Goal: Task Accomplishment & Management: Manage account settings

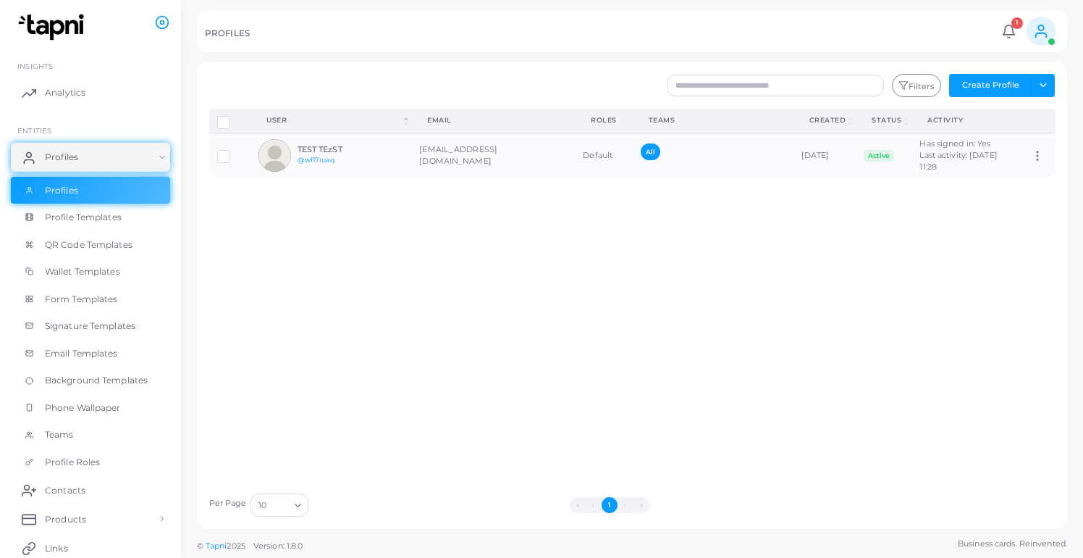
click at [1004, 40] on ul "1 Notifications 1 New Test ABC Nadam se da i ovo sada radi Tapni a year ago Mar…" at bounding box center [1028, 31] width 62 height 29
click at [1014, 28] on span "1" at bounding box center [1018, 23] width 12 height 12
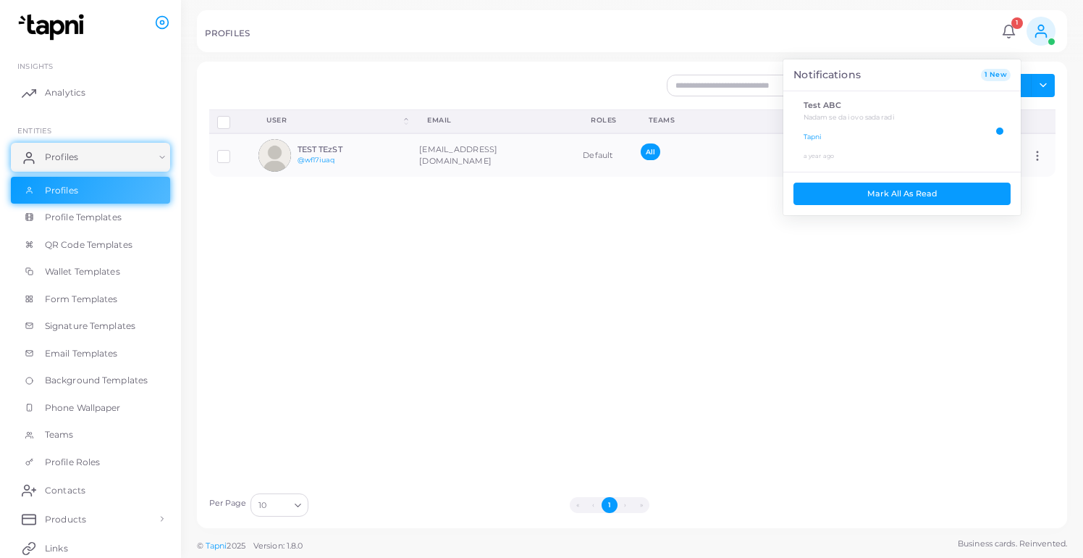
click at [1013, 28] on icon at bounding box center [1009, 29] width 12 height 9
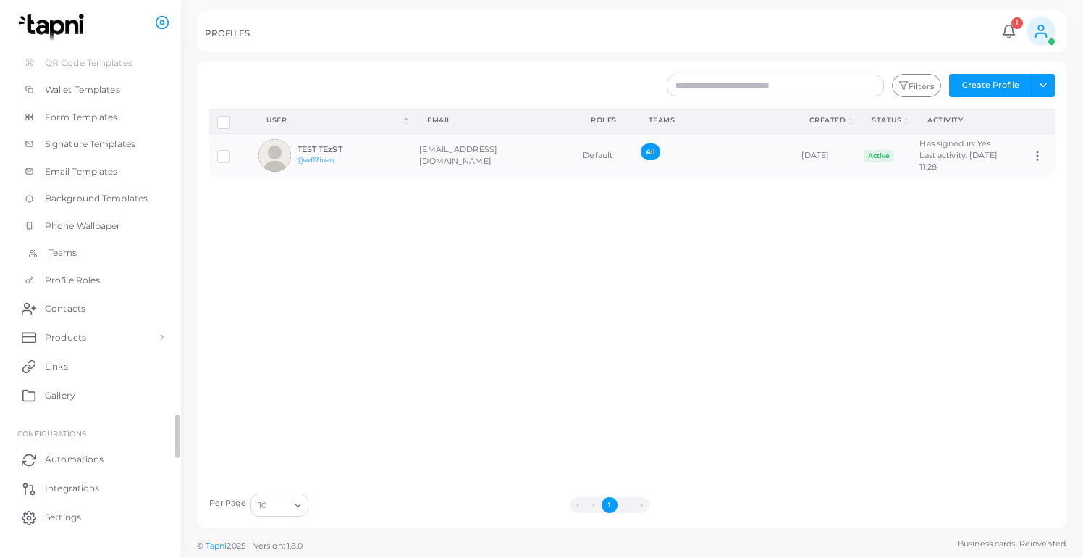
scroll to position [209, 0]
click at [91, 482] on link "Settings" at bounding box center [90, 490] width 159 height 29
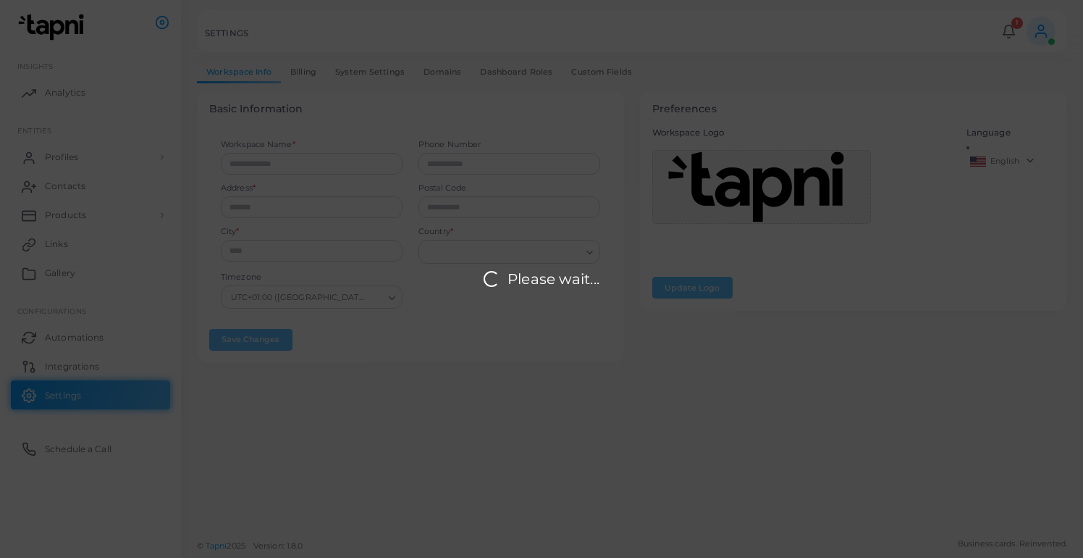
type input "*****"
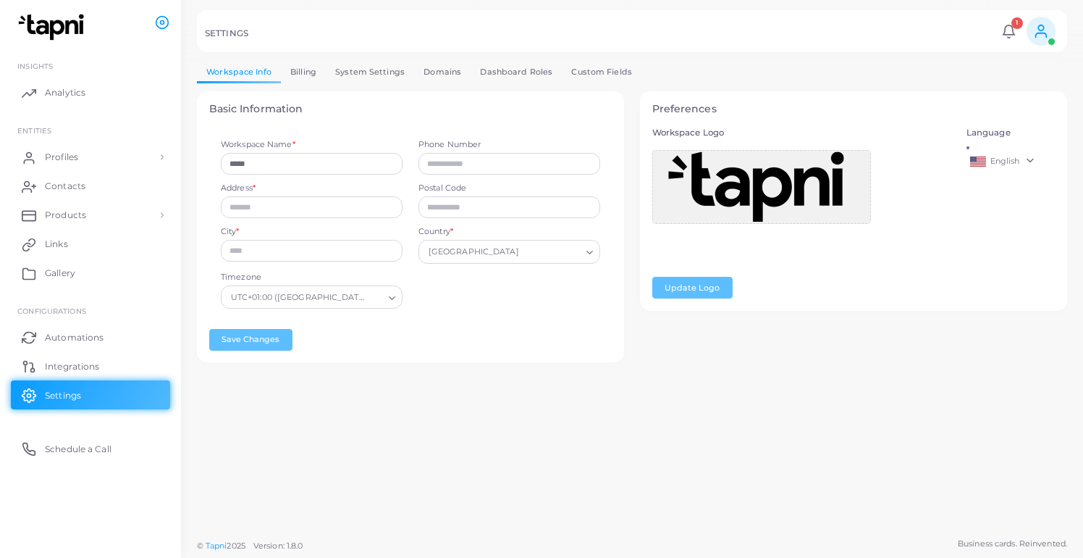
click at [567, 73] on link "Custom Fields" at bounding box center [602, 72] width 80 height 21
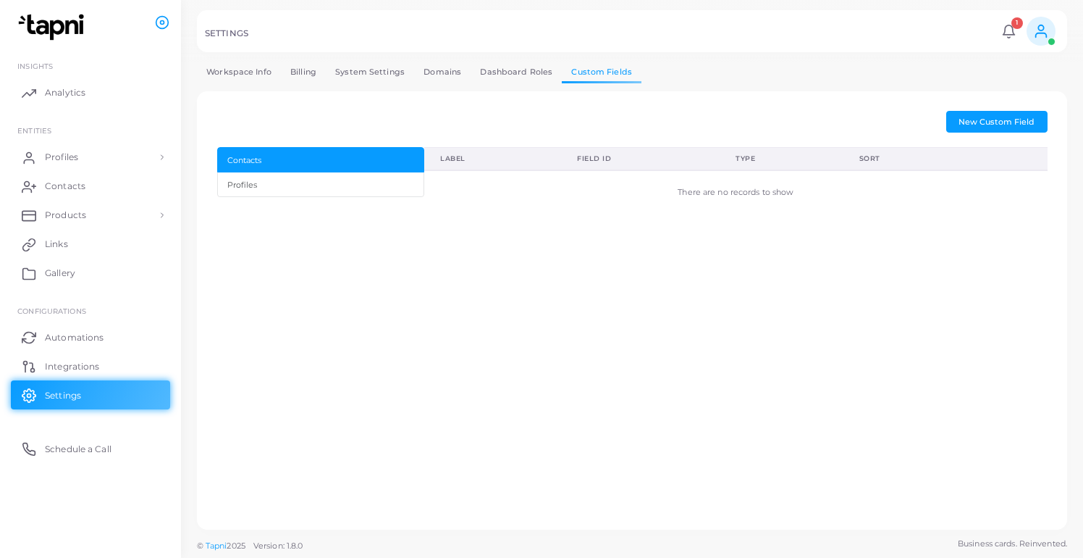
click at [542, 73] on link "Dashboard Roles" at bounding box center [516, 72] width 91 height 21
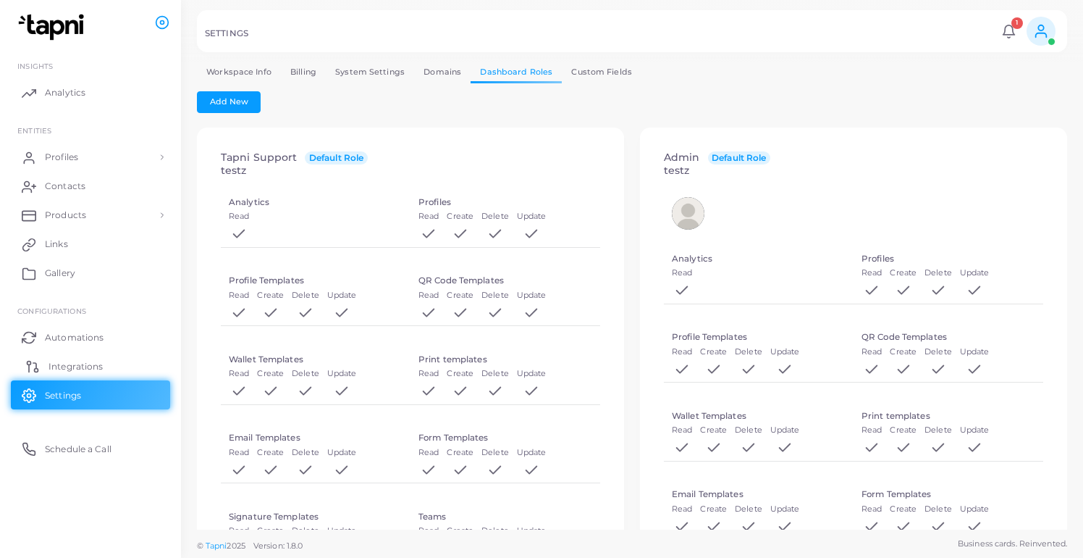
click at [93, 371] on span "Integrations" at bounding box center [76, 366] width 54 height 13
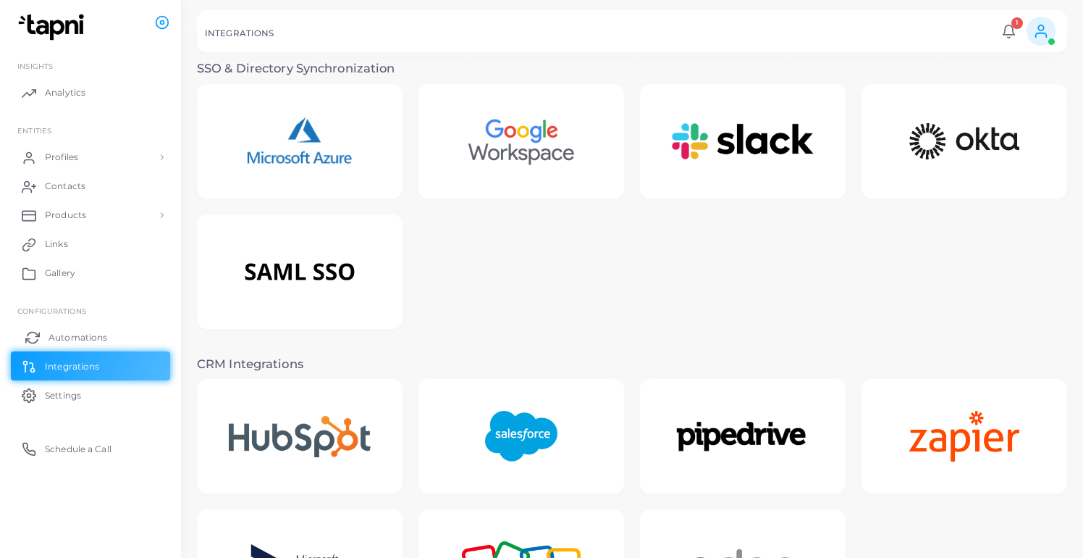
click at [105, 337] on span "Automations" at bounding box center [78, 337] width 59 height 13
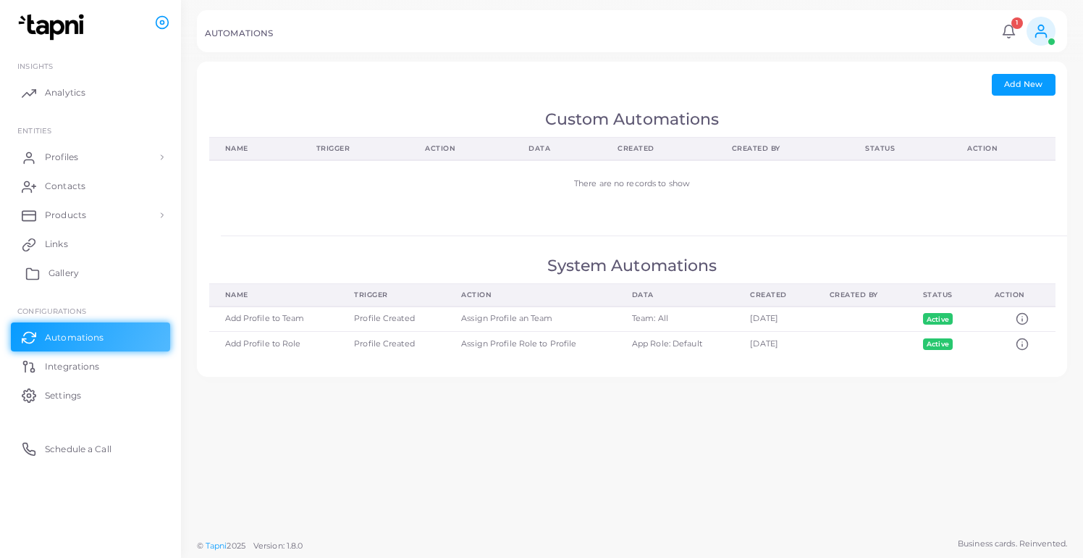
click at [119, 271] on link "Gallery" at bounding box center [90, 272] width 159 height 29
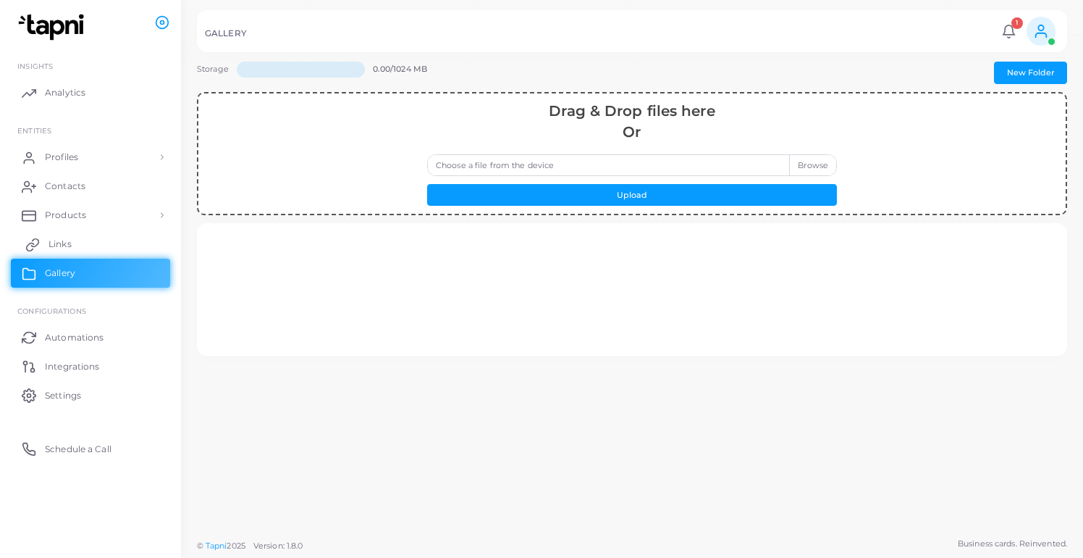
click at [120, 247] on link "Links" at bounding box center [90, 244] width 159 height 29
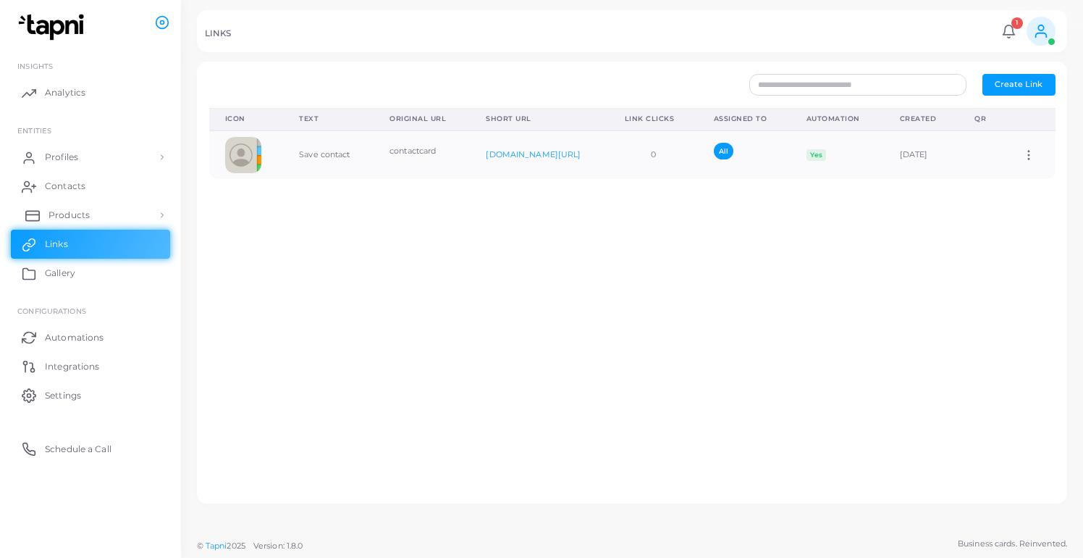
click at [125, 202] on link "Products" at bounding box center [90, 215] width 159 height 29
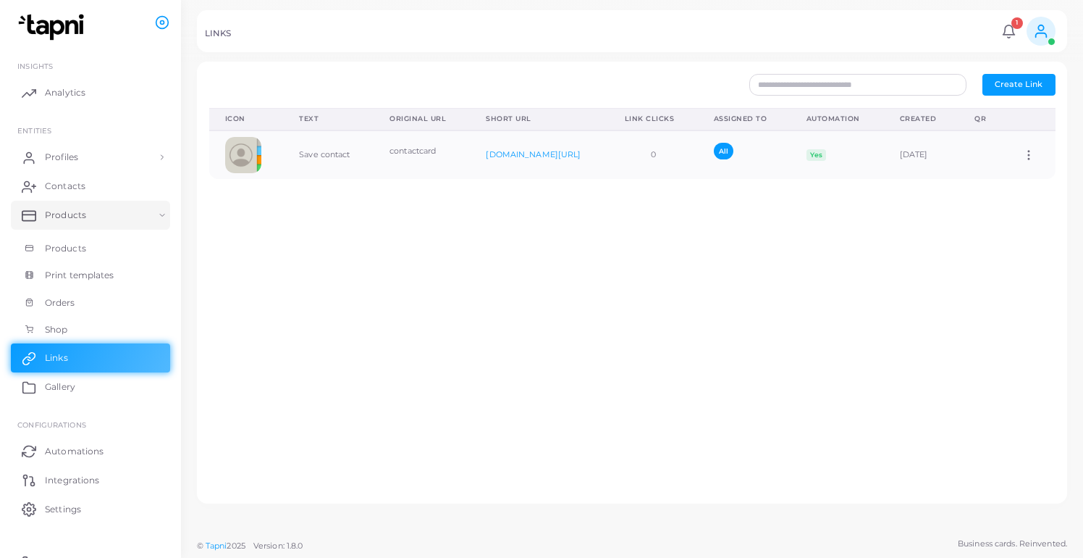
click at [1051, 38] on span at bounding box center [1041, 31] width 29 height 29
click at [655, 232] on div "Icon Text Original URL Short URL Link Clicks Assigned To Automation Created QR …" at bounding box center [632, 300] width 862 height 384
click at [110, 163] on link "Profiles" at bounding box center [90, 157] width 159 height 29
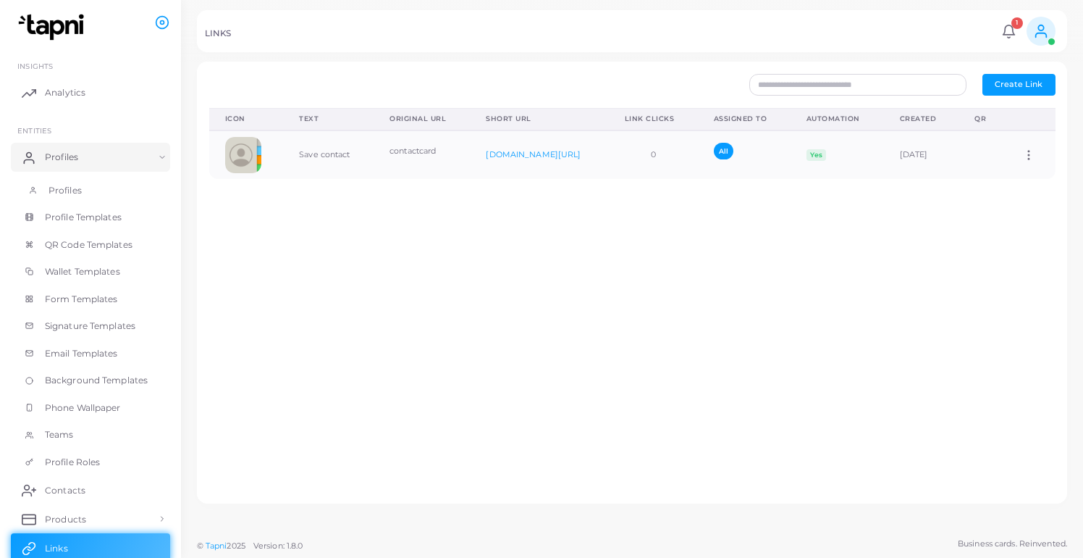
click at [109, 182] on link "Profiles" at bounding box center [90, 191] width 159 height 28
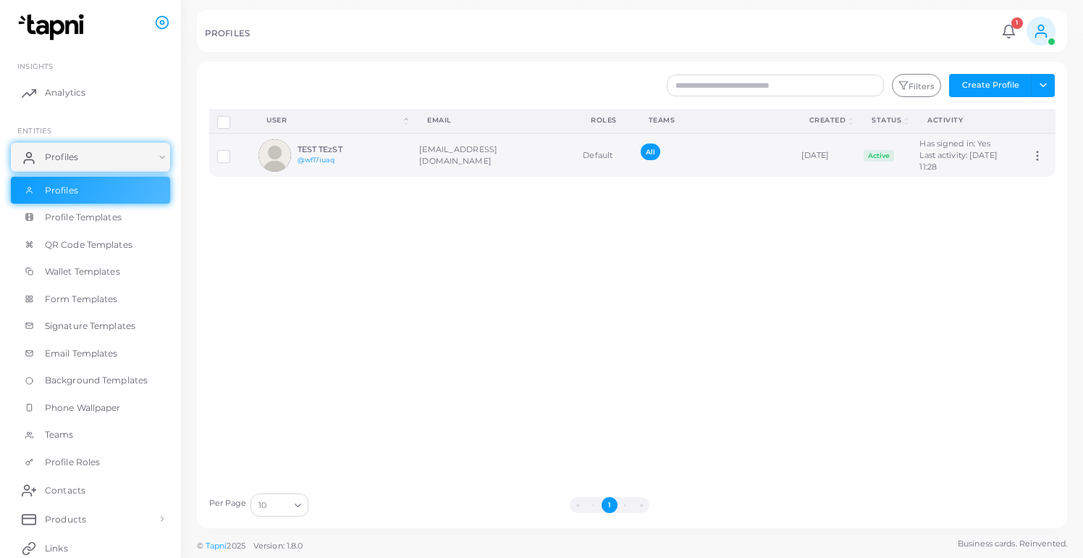
click at [372, 166] on div "TEST TEzST @wf17iuaq" at bounding box center [351, 155] width 106 height 21
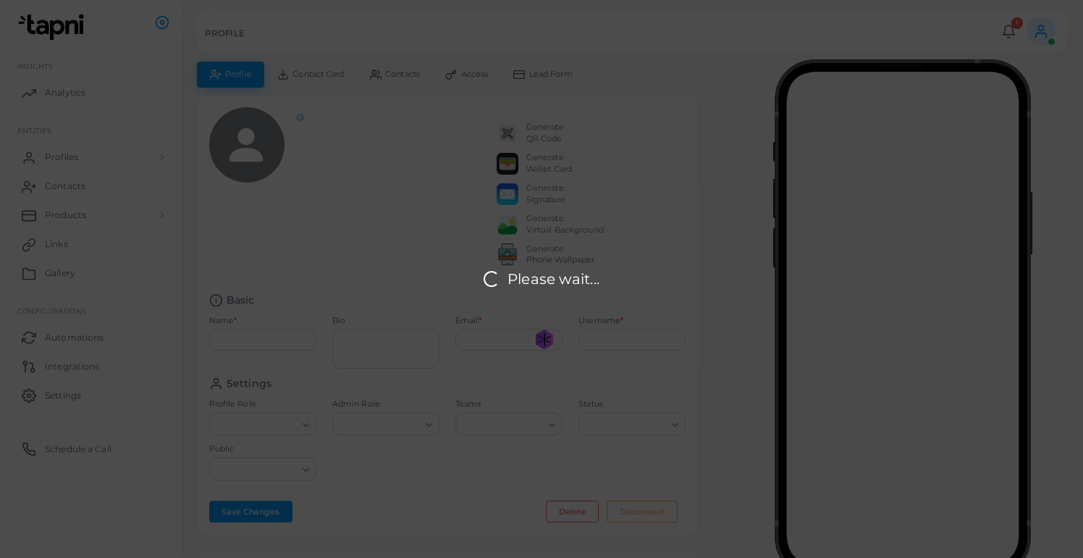
type input "**********"
type input "********"
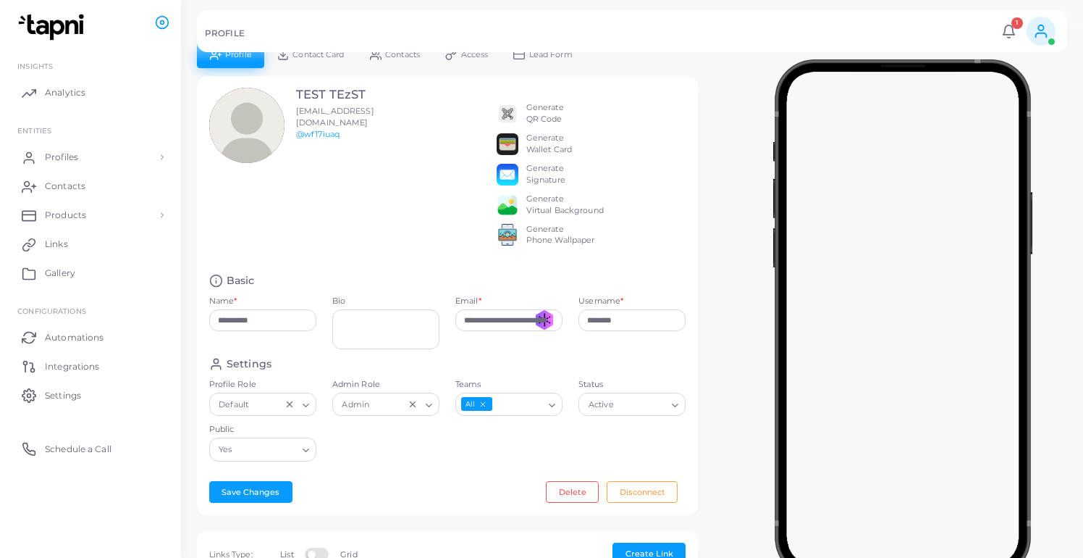
scroll to position [21, 0]
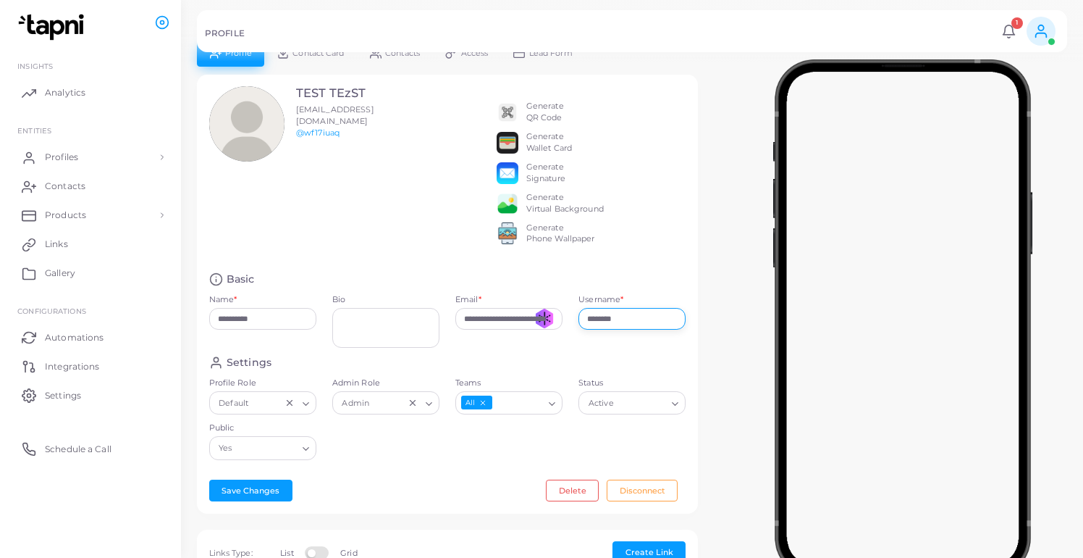
click at [599, 329] on input "********" at bounding box center [632, 319] width 107 height 22
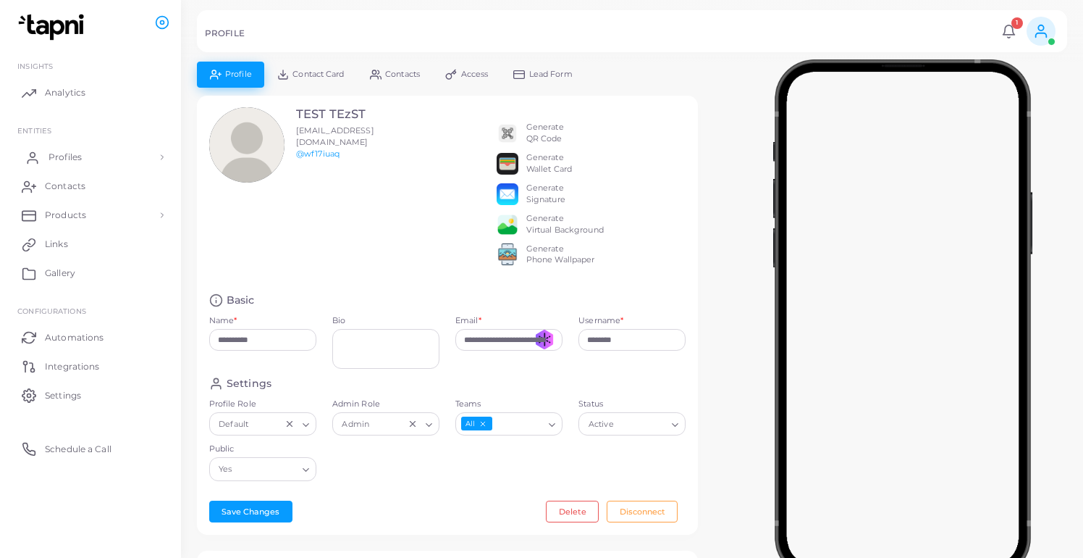
click at [90, 154] on link "Profiles" at bounding box center [90, 157] width 159 height 29
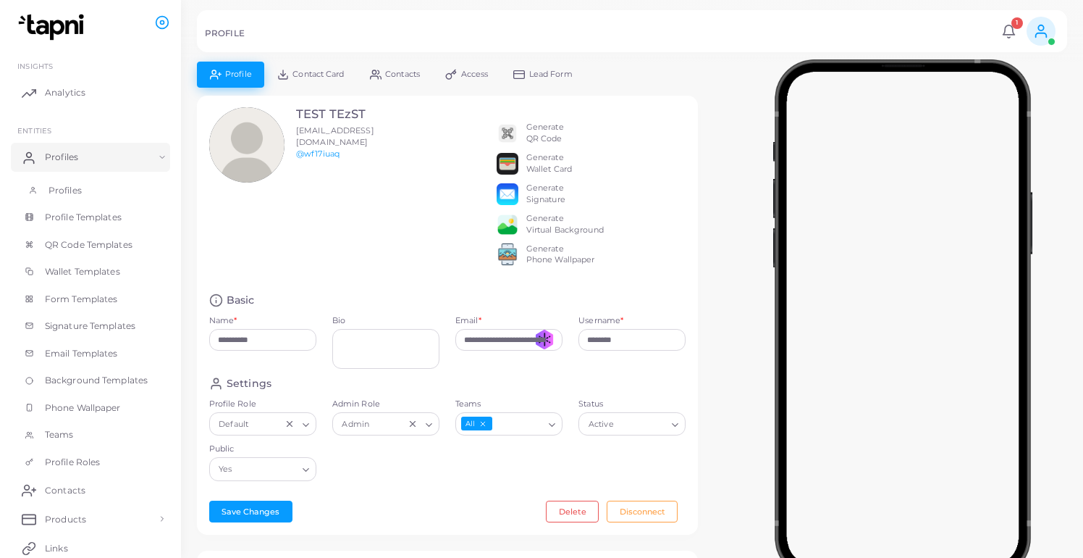
click at [93, 179] on link "Profiles" at bounding box center [90, 191] width 159 height 28
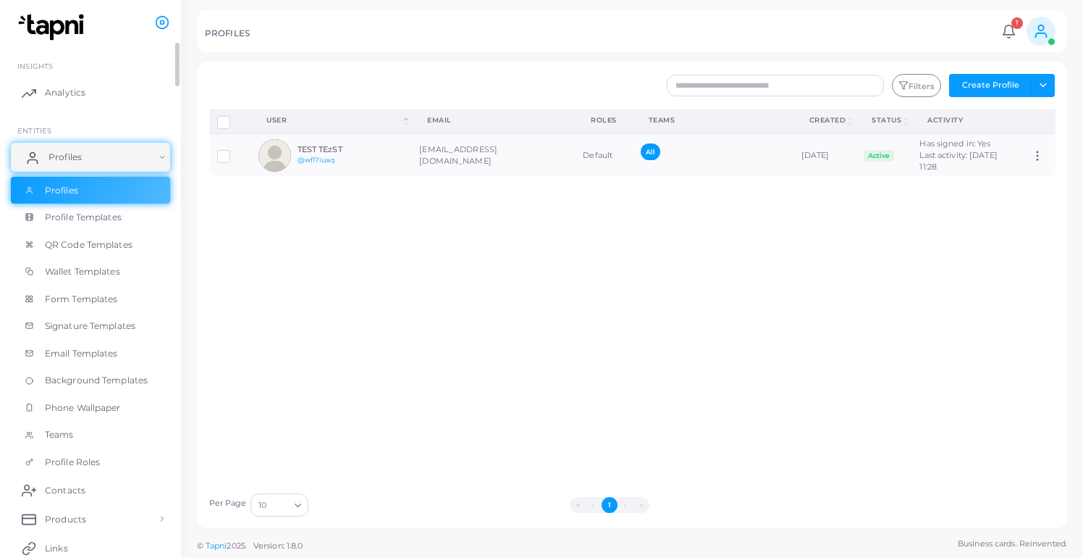
click at [162, 152] on link "Profiles" at bounding box center [90, 157] width 159 height 29
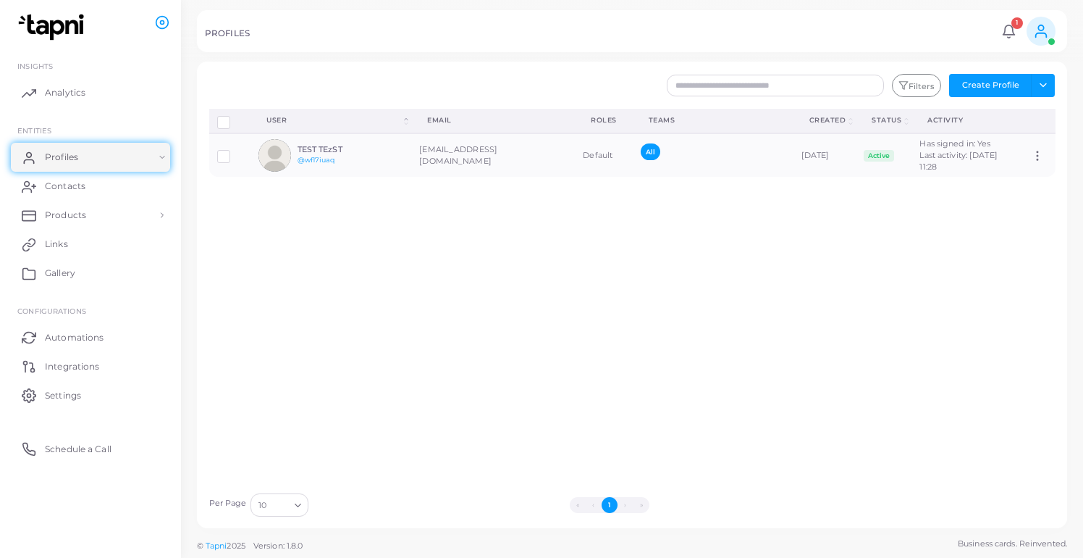
click at [1035, 36] on icon at bounding box center [1041, 31] width 16 height 16
click at [977, 118] on span "Logout" at bounding box center [981, 121] width 29 height 12
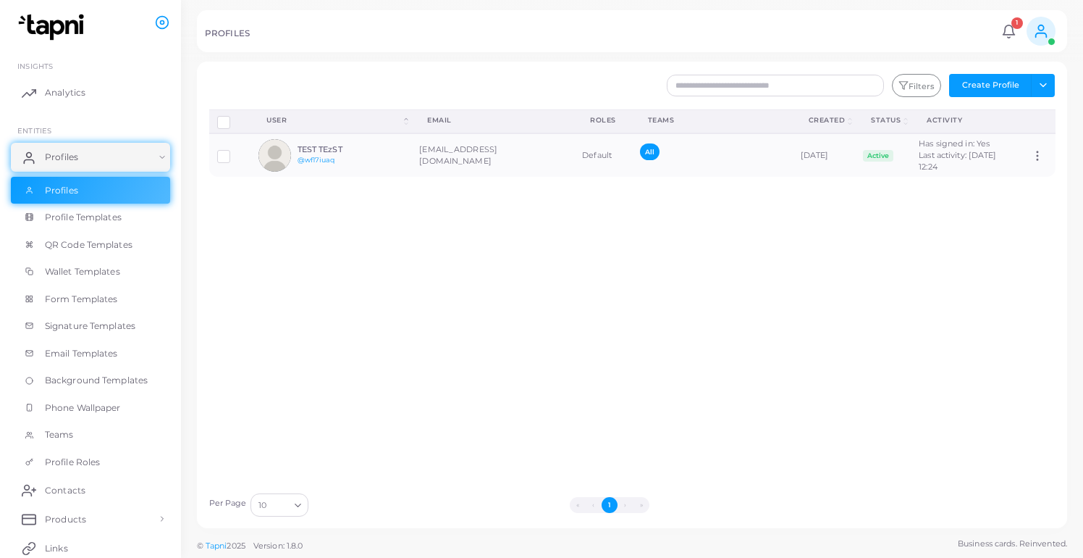
click at [1046, 25] on icon at bounding box center [1041, 31] width 16 height 16
click at [464, 446] on div "Disconnect Profiles Delete Profile Show Selections Download QRs User (Click to …" at bounding box center [632, 297] width 862 height 376
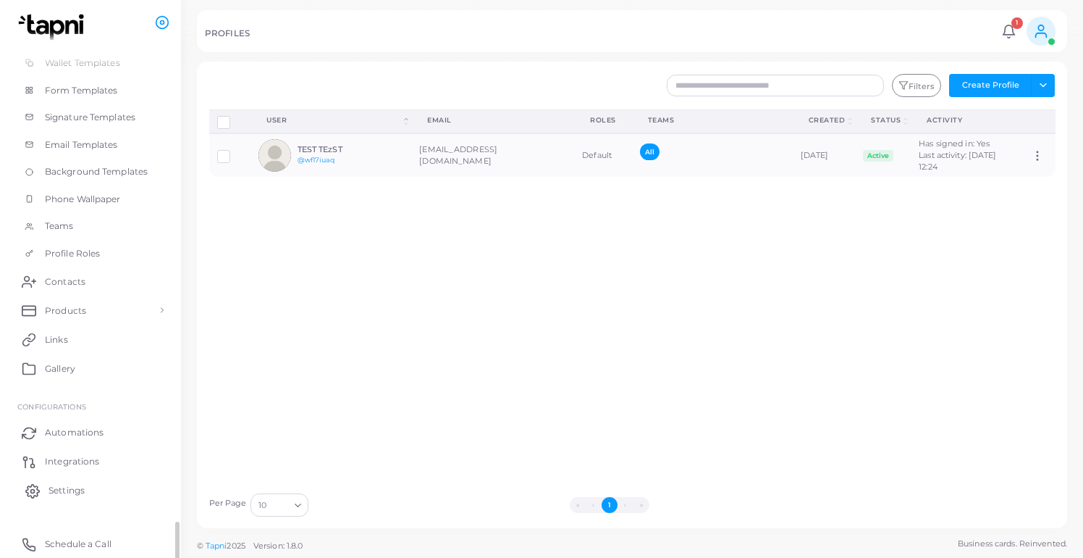
click at [70, 489] on span "Settings" at bounding box center [67, 490] width 36 height 13
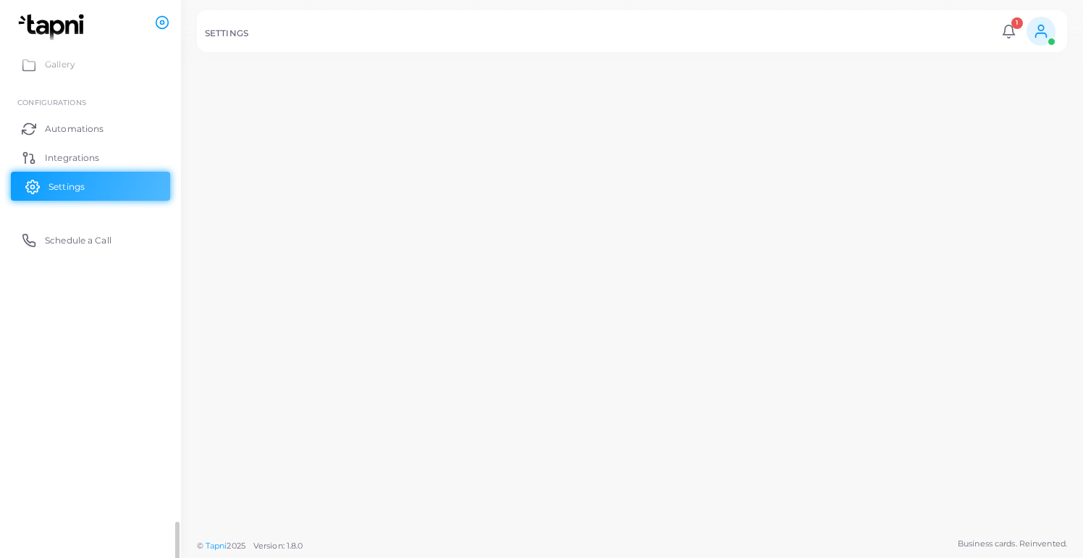
scroll to position [209, 0]
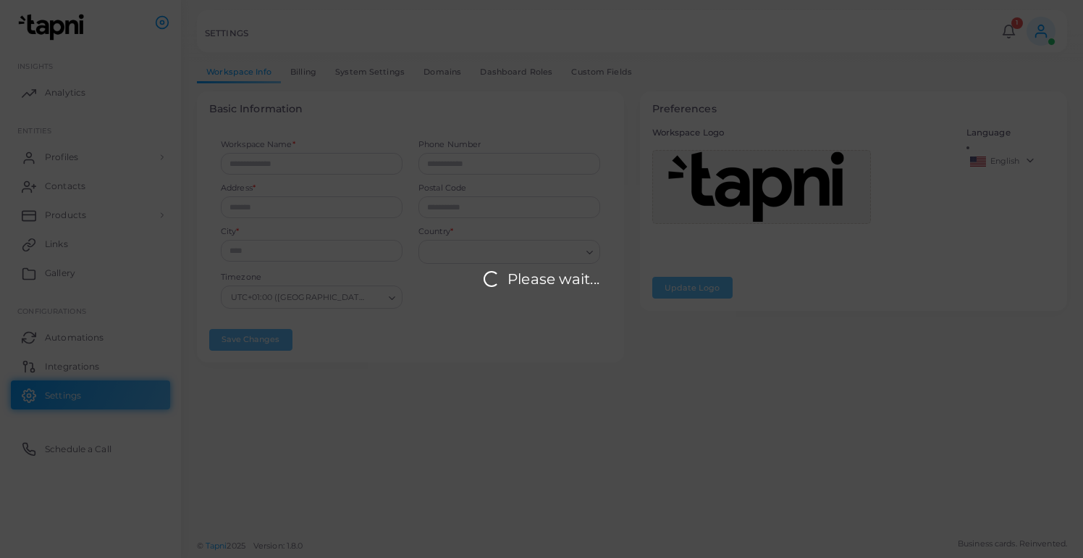
type input "*****"
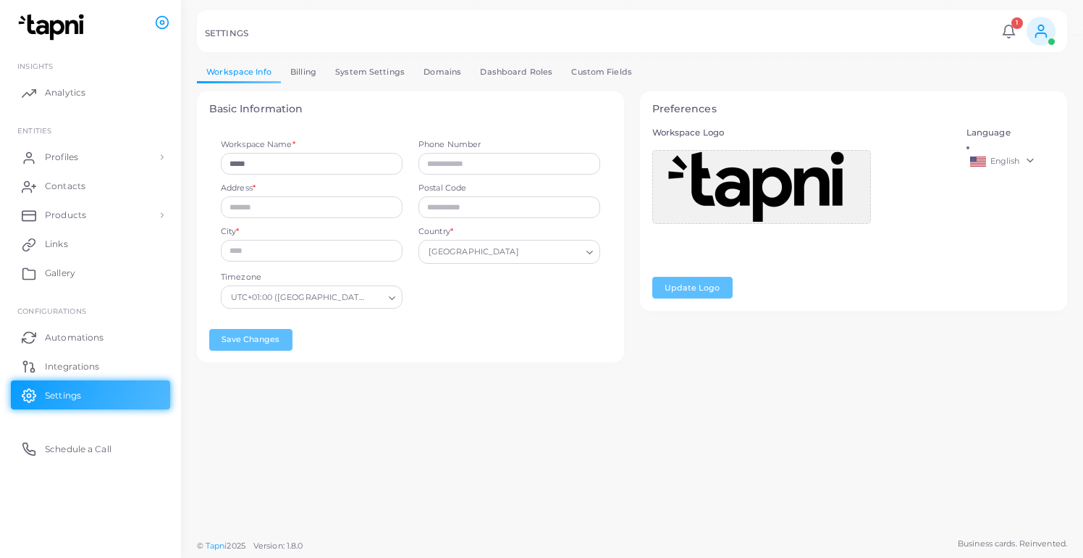
click at [308, 67] on link "Billing" at bounding box center [303, 72] width 45 height 21
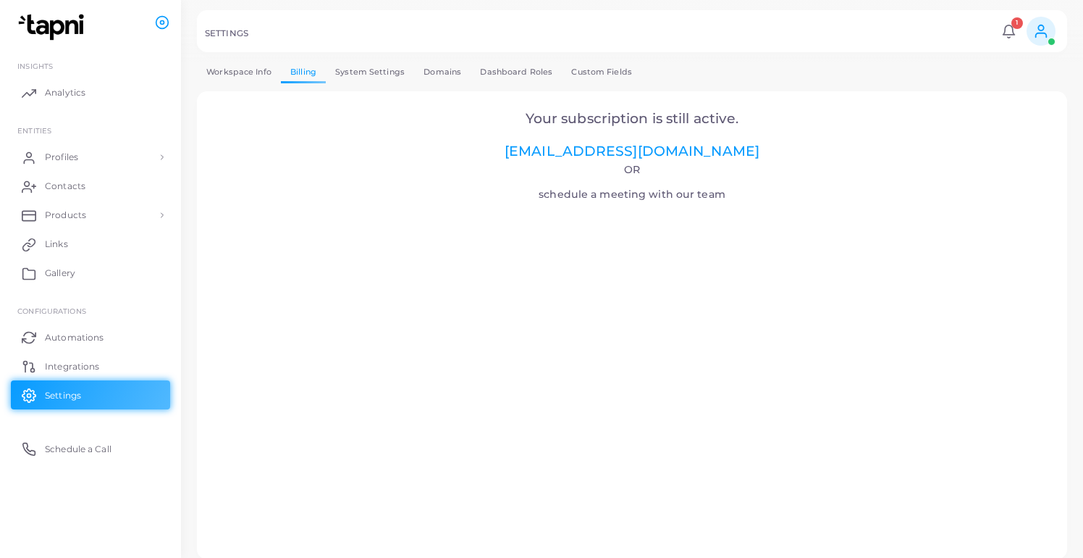
click at [355, 75] on link "System Settings" at bounding box center [370, 72] width 88 height 21
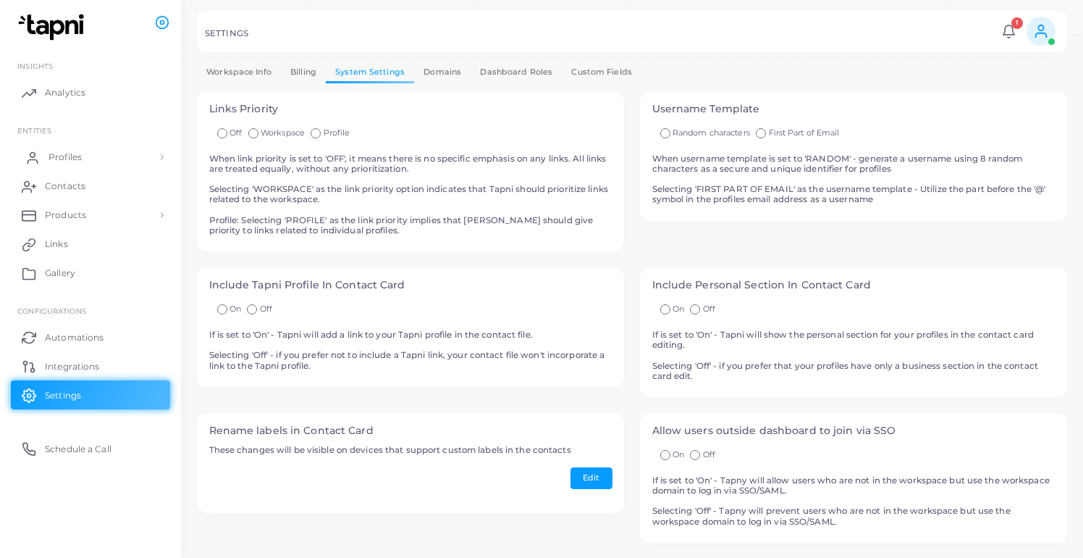
click at [74, 156] on span "Profiles" at bounding box center [65, 157] width 33 height 13
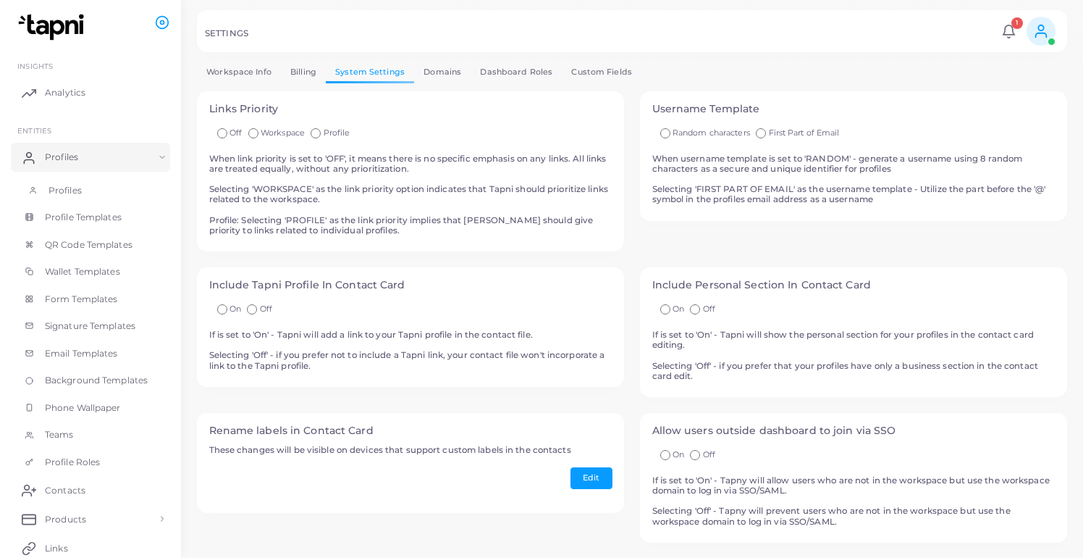
click at [83, 185] on link "Profiles" at bounding box center [90, 191] width 159 height 28
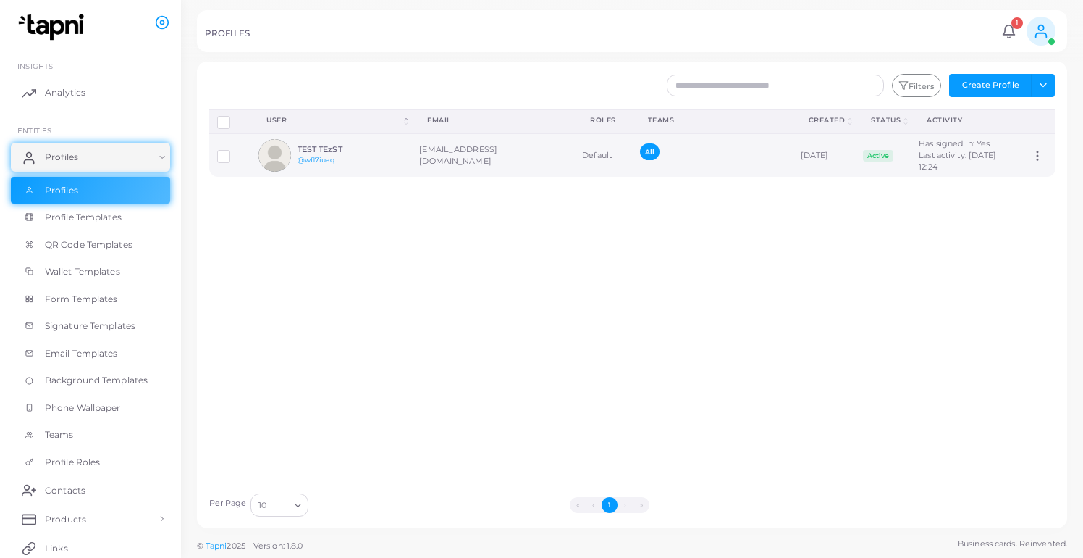
click at [389, 154] on div "TEST TEzST @wf17iuaq" at bounding box center [330, 155] width 145 height 33
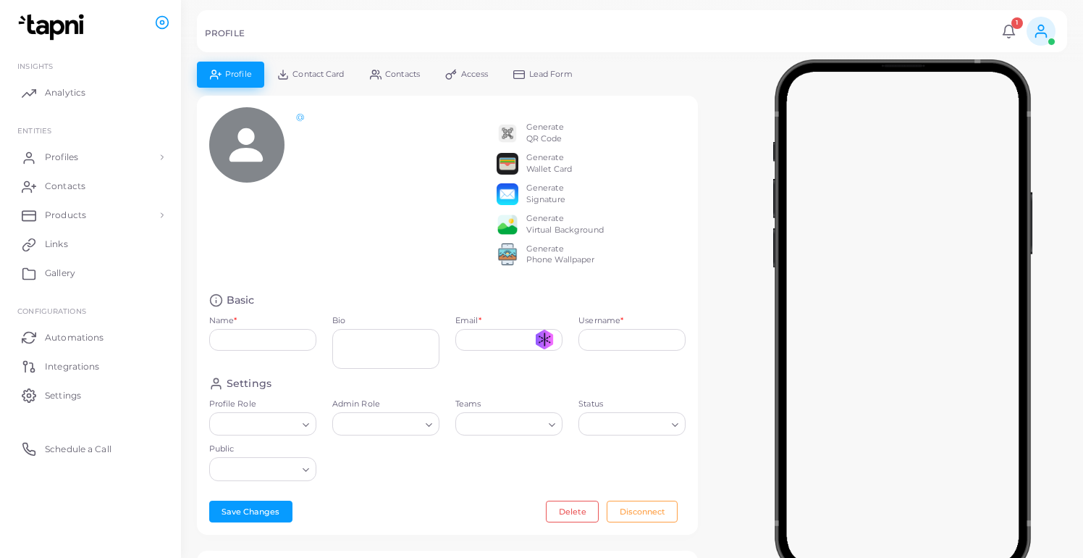
type input "**********"
type input "********"
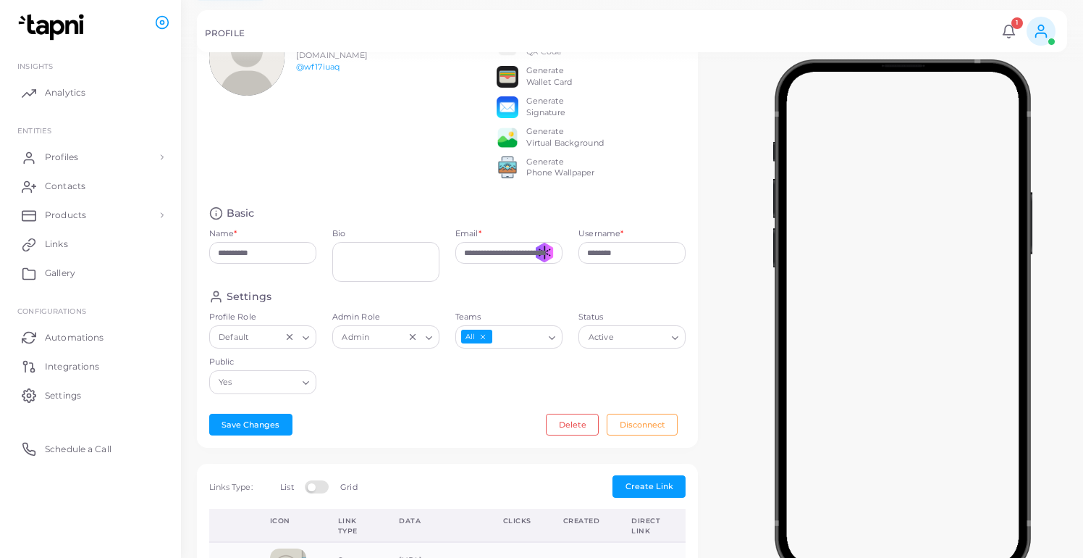
scroll to position [104, 0]
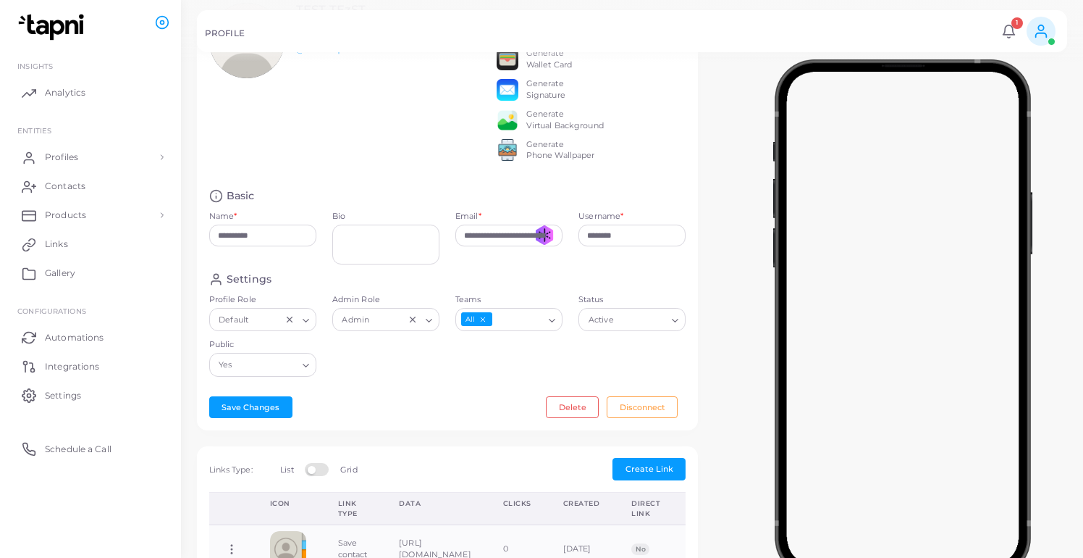
click at [385, 327] on input "Admin Role" at bounding box center [388, 319] width 31 height 16
click at [414, 406] on div "**********" at bounding box center [447, 210] width 501 height 439
click at [273, 373] on input "Public" at bounding box center [265, 365] width 61 height 16
click at [434, 384] on div "Settings Profile Role Default Loading... Admin Role Admin Loading... Teams All …" at bounding box center [447, 328] width 493 height 112
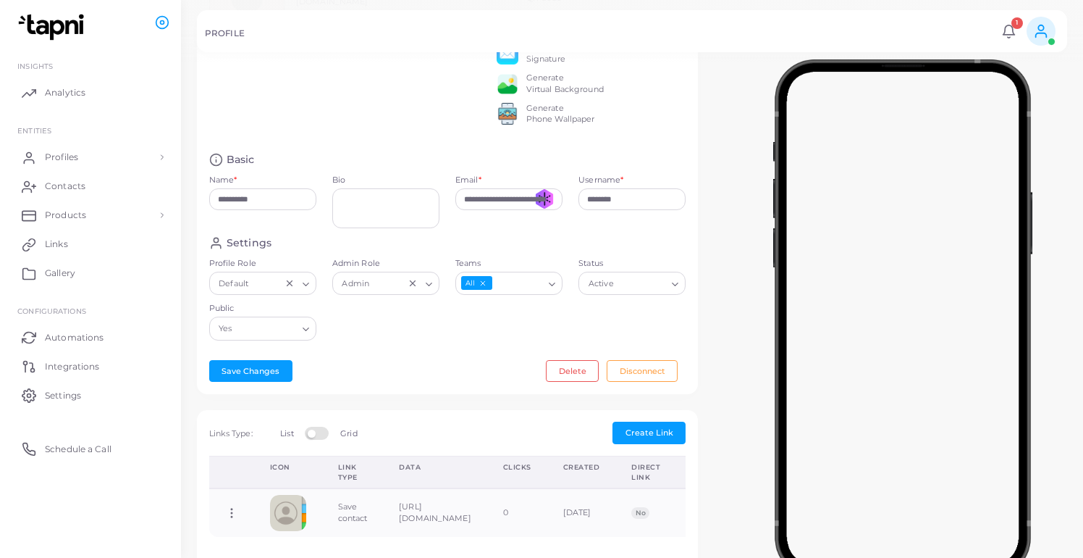
scroll to position [0, 0]
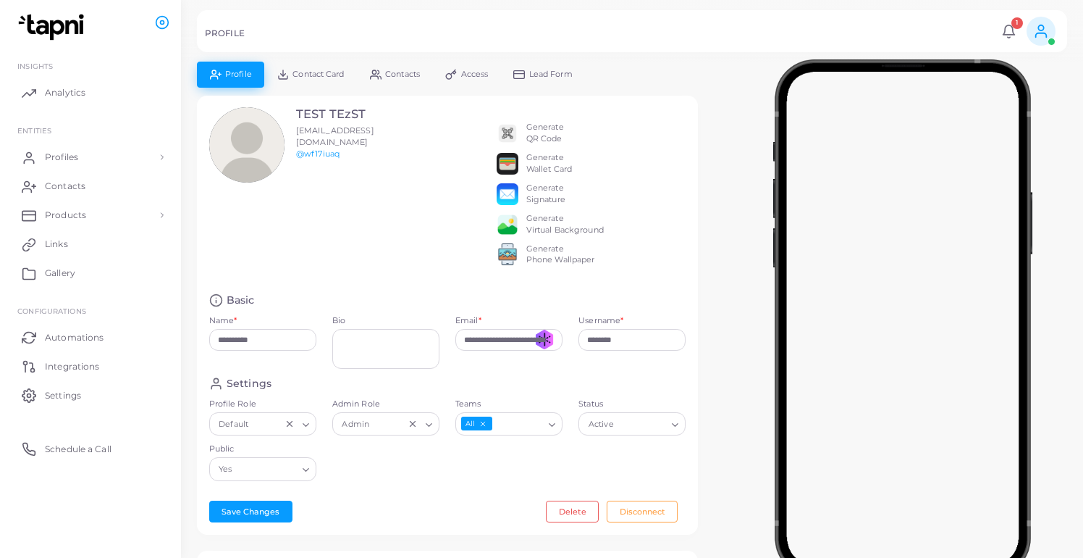
click at [453, 75] on icon at bounding box center [450, 74] width 9 height 9
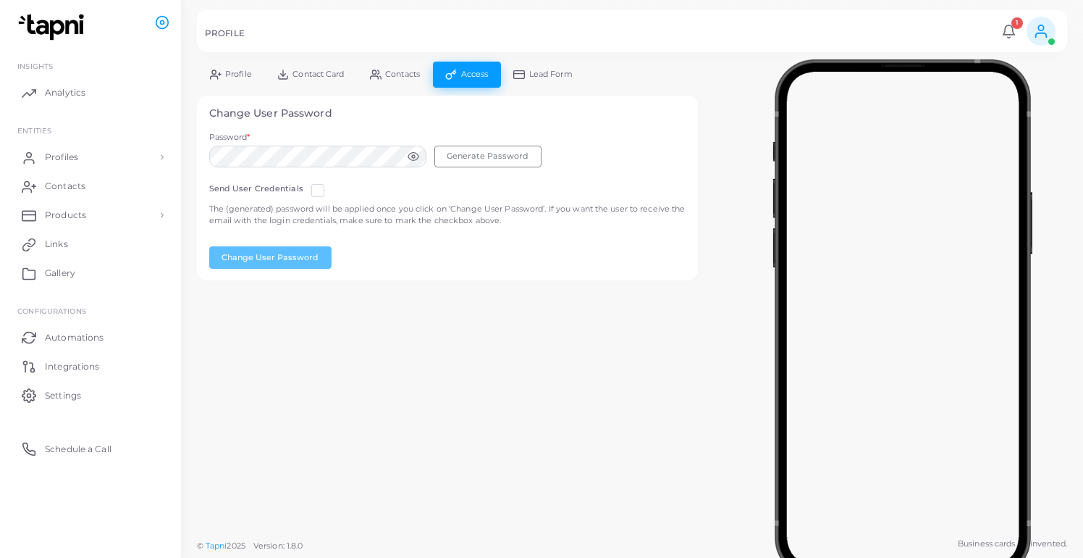
click at [324, 83] on link "Contact Card" at bounding box center [310, 74] width 93 height 25
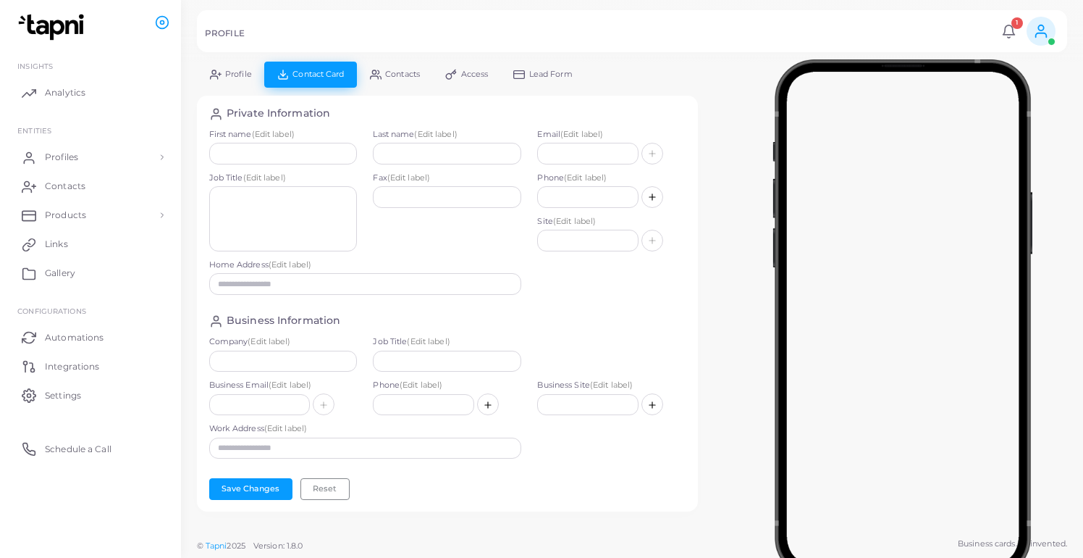
click at [400, 82] on link "Contacts" at bounding box center [394, 74] width 75 height 25
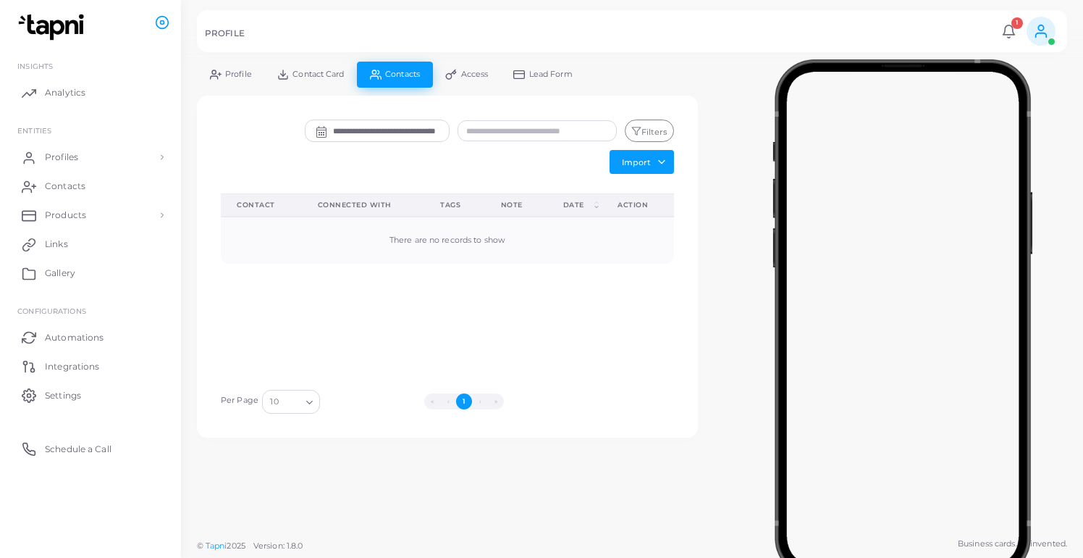
click at [522, 80] on icon at bounding box center [519, 75] width 12 height 12
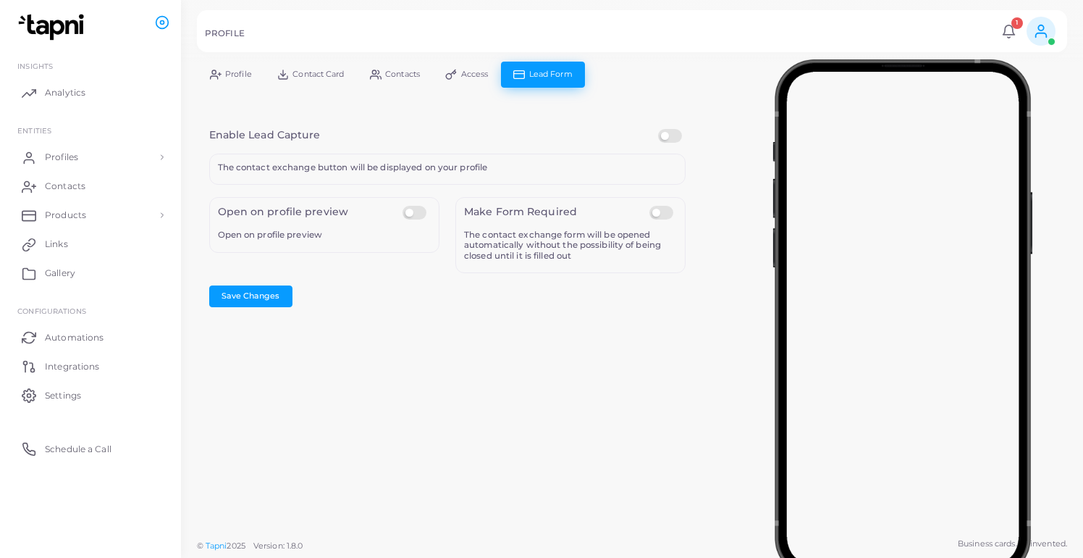
click at [486, 80] on link "Access" at bounding box center [467, 74] width 68 height 25
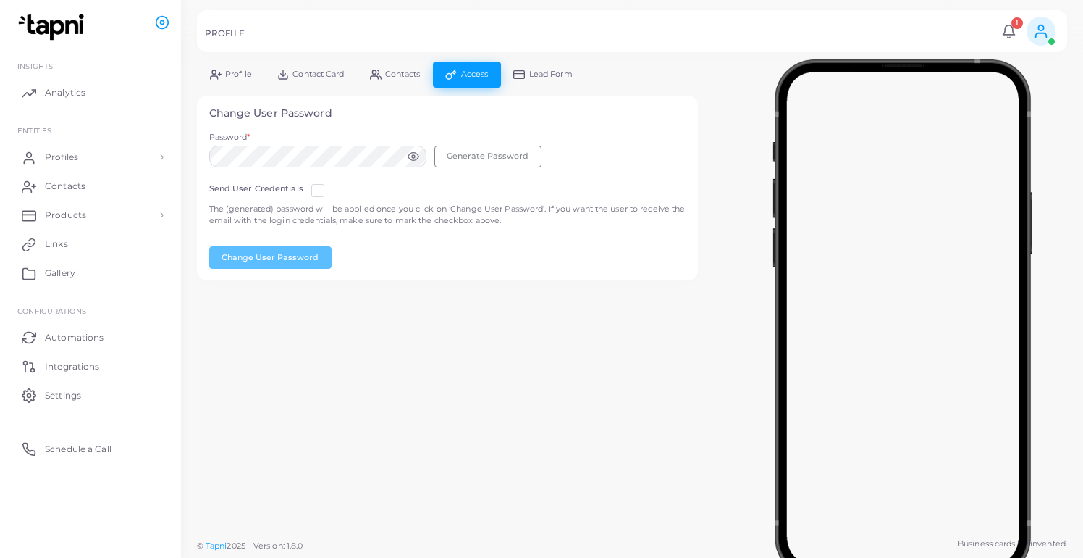
click at [252, 70] on link "Profile" at bounding box center [230, 74] width 67 height 25
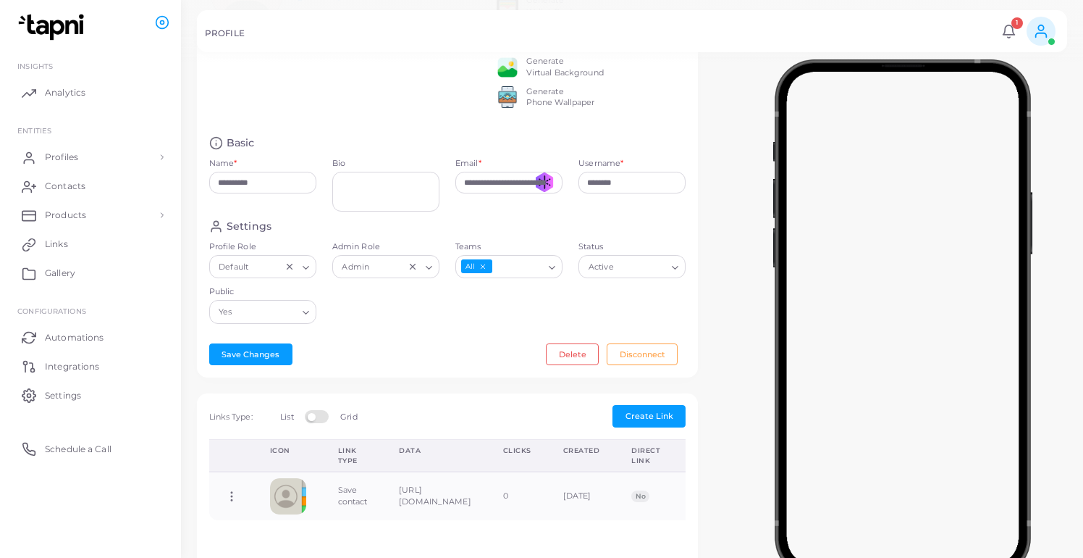
scroll to position [160, 0]
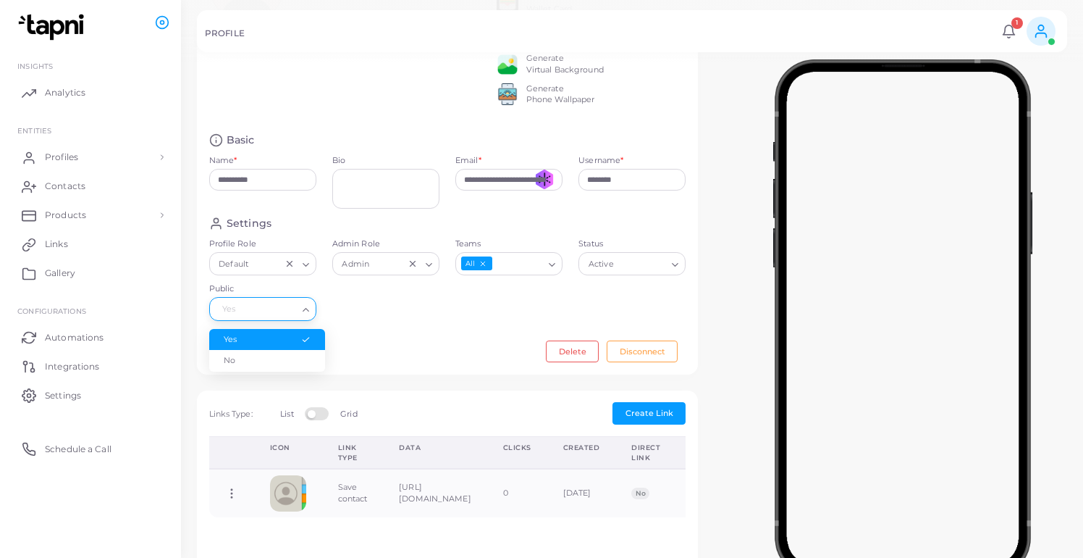
click at [262, 316] on input "Public" at bounding box center [256, 309] width 81 height 16
click at [424, 329] on div "Settings Profile Role Default Loading... Admin Role Admin Loading... Teams All …" at bounding box center [447, 272] width 493 height 112
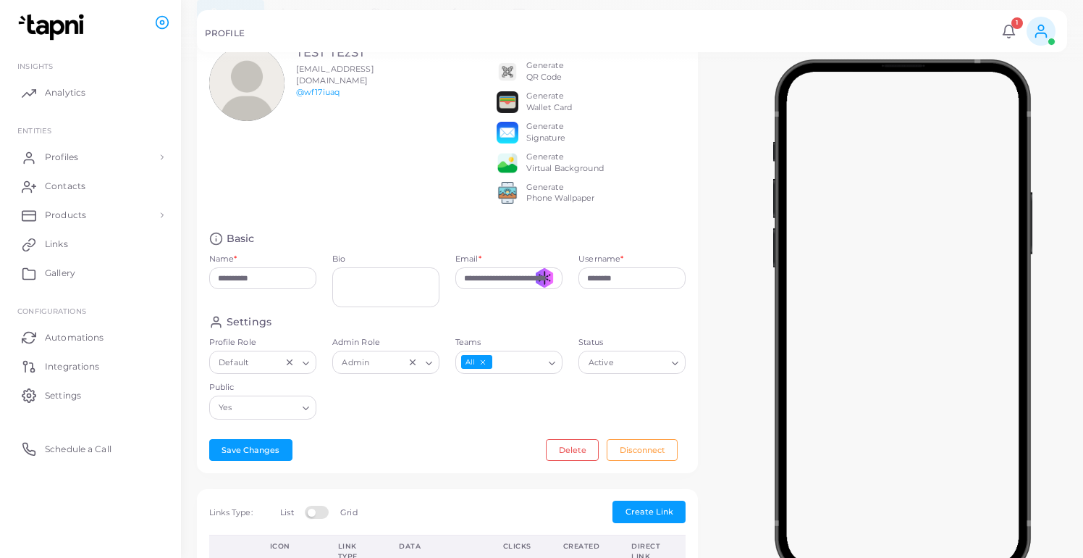
scroll to position [0, 0]
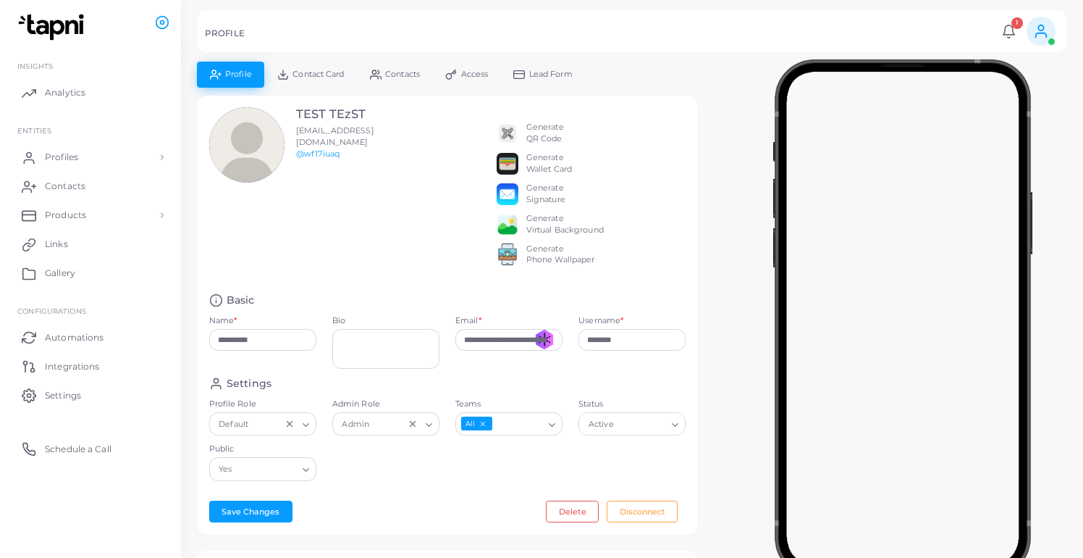
click at [381, 71] on icon at bounding box center [376, 75] width 12 height 12
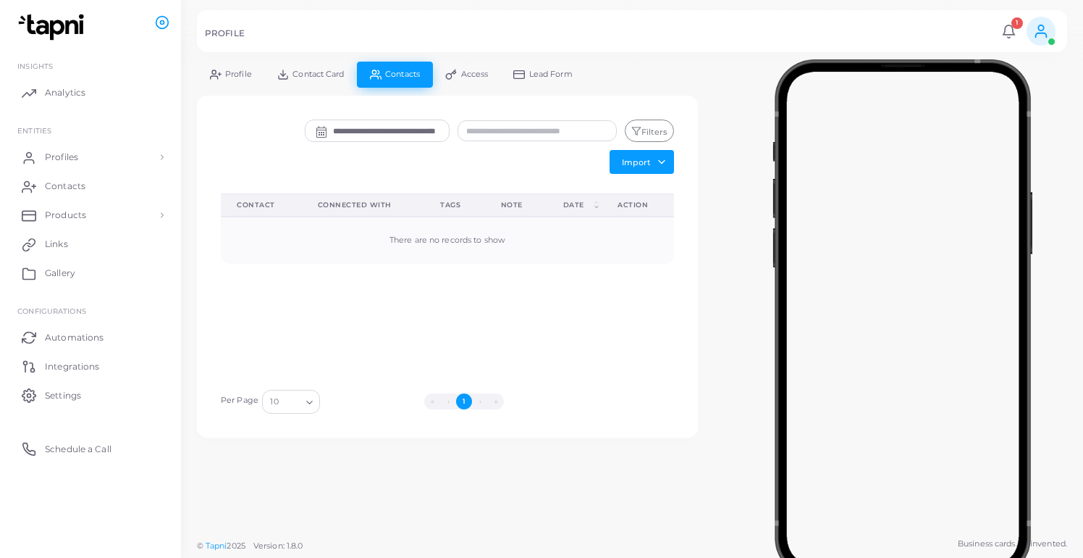
click at [474, 76] on span "Access" at bounding box center [475, 74] width 28 height 8
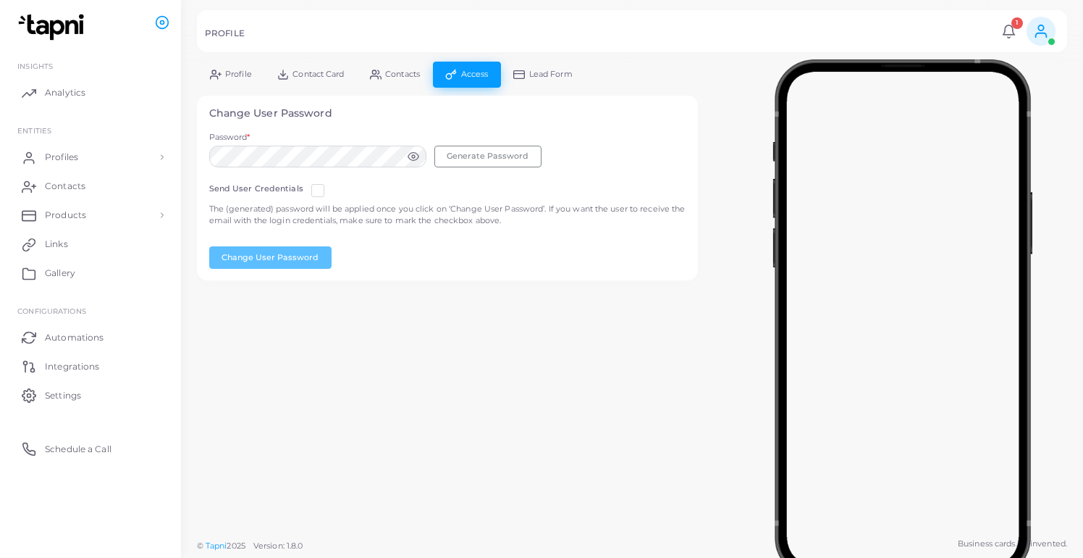
click at [530, 77] on link "Lead Form" at bounding box center [543, 74] width 85 height 25
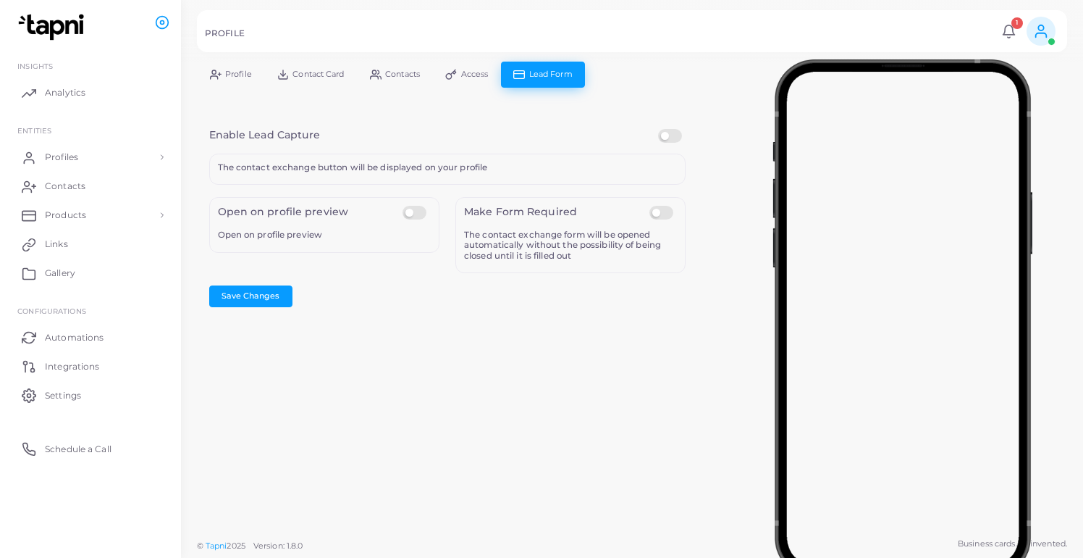
click at [422, 206] on label at bounding box center [417, 206] width 28 height 0
click at [104, 152] on link "Profiles" at bounding box center [90, 157] width 159 height 29
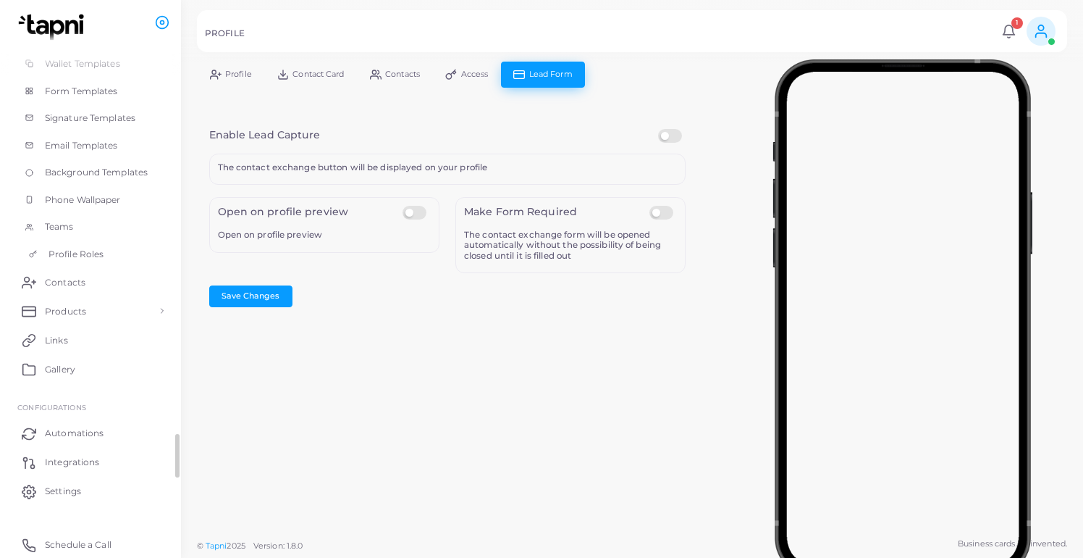
scroll to position [209, 0]
click at [101, 502] on link "Settings" at bounding box center [90, 490] width 159 height 29
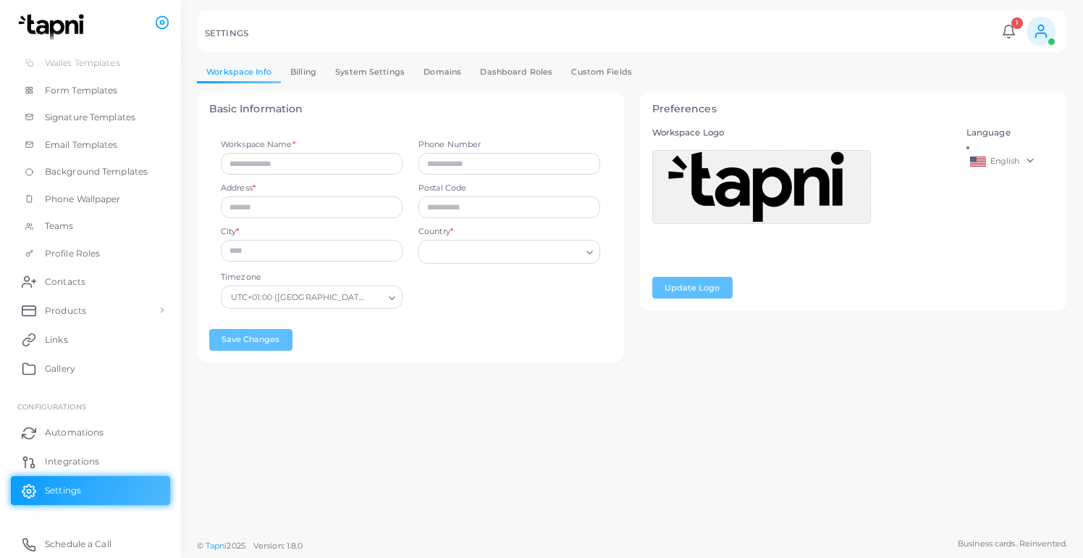
type input "*****"
click at [314, 70] on link "Billing" at bounding box center [303, 72] width 45 height 21
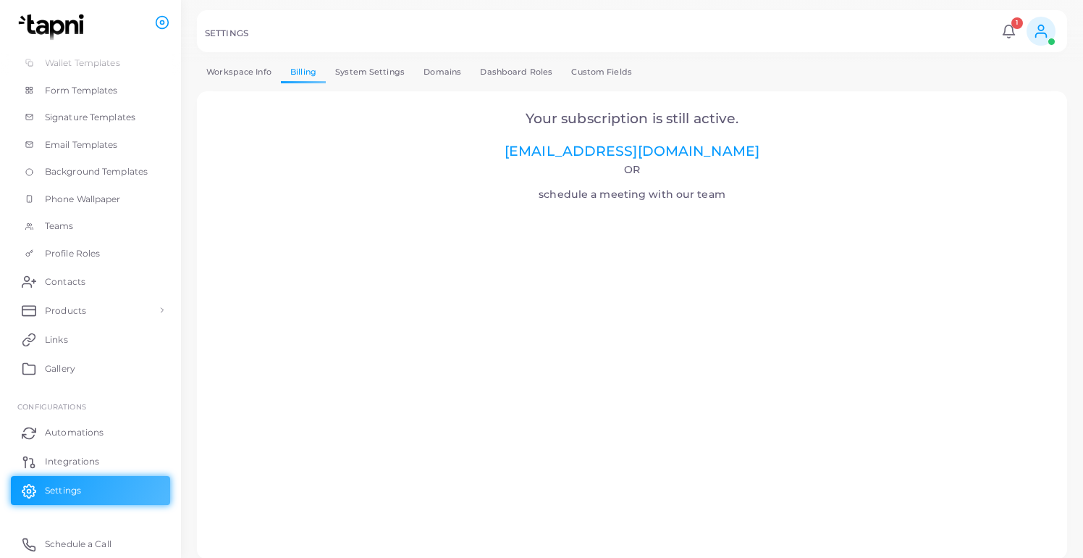
click at [370, 70] on link "System Settings" at bounding box center [370, 72] width 88 height 21
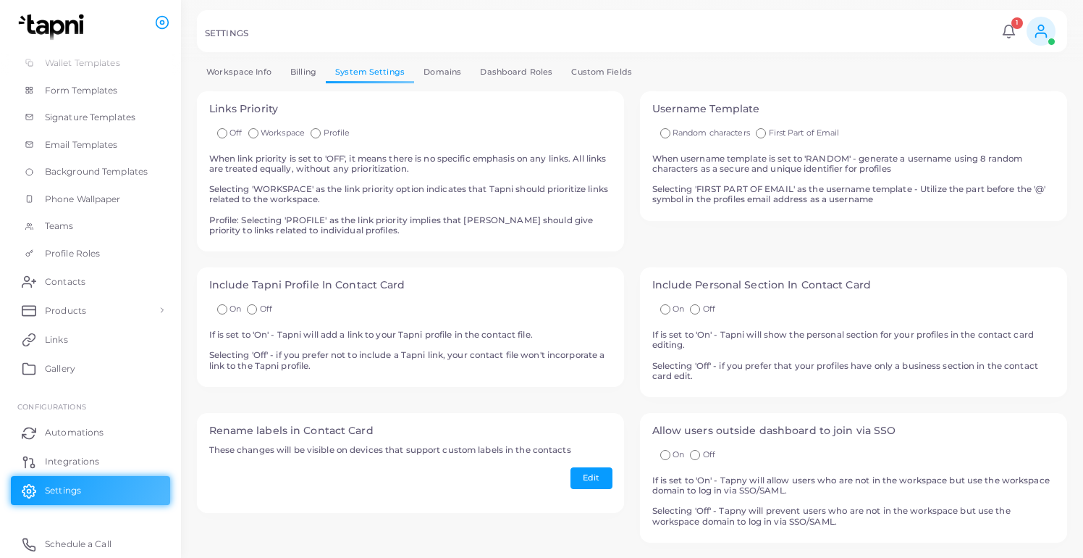
click at [429, 75] on link "Domains" at bounding box center [442, 72] width 56 height 21
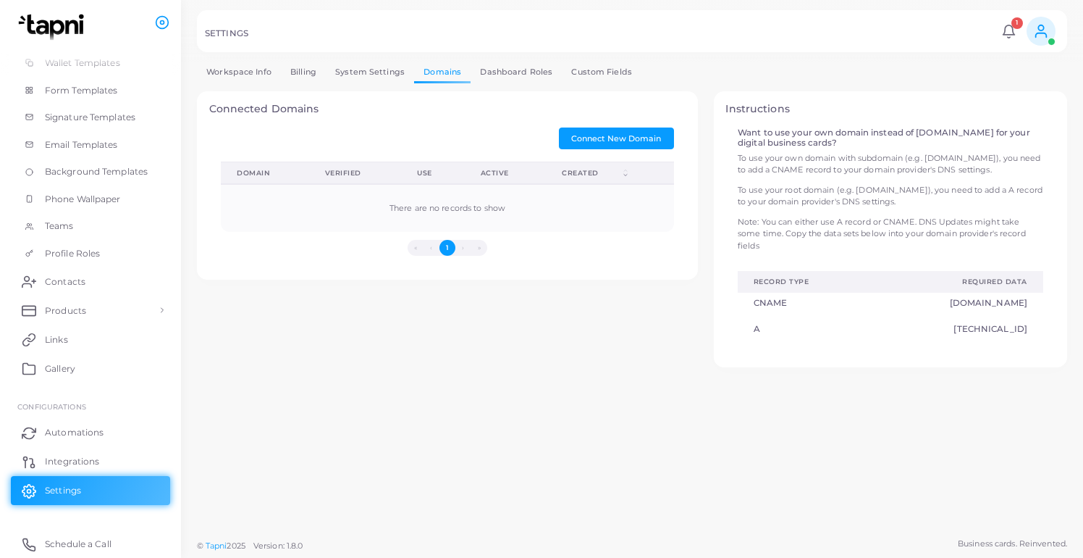
click at [523, 74] on link "Dashboard Roles" at bounding box center [516, 72] width 91 height 21
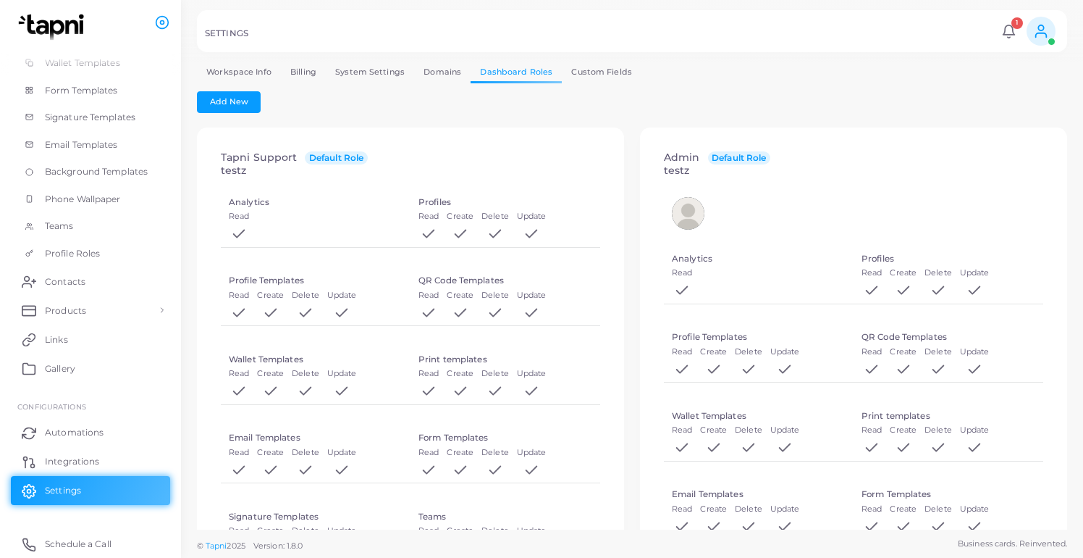
click at [602, 75] on link "Custom Fields" at bounding box center [602, 72] width 80 height 21
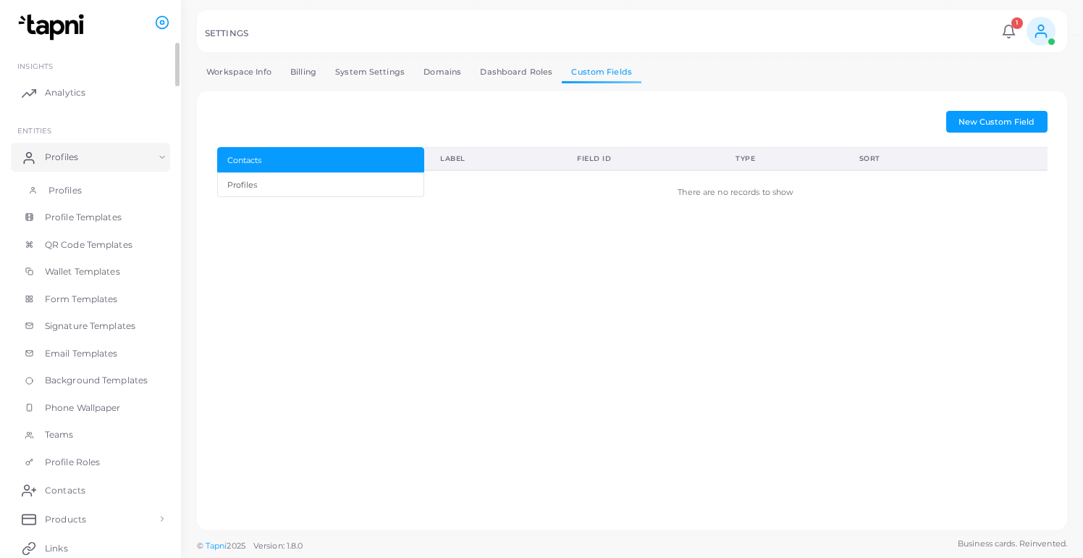
click at [91, 185] on link "Profiles" at bounding box center [90, 191] width 159 height 28
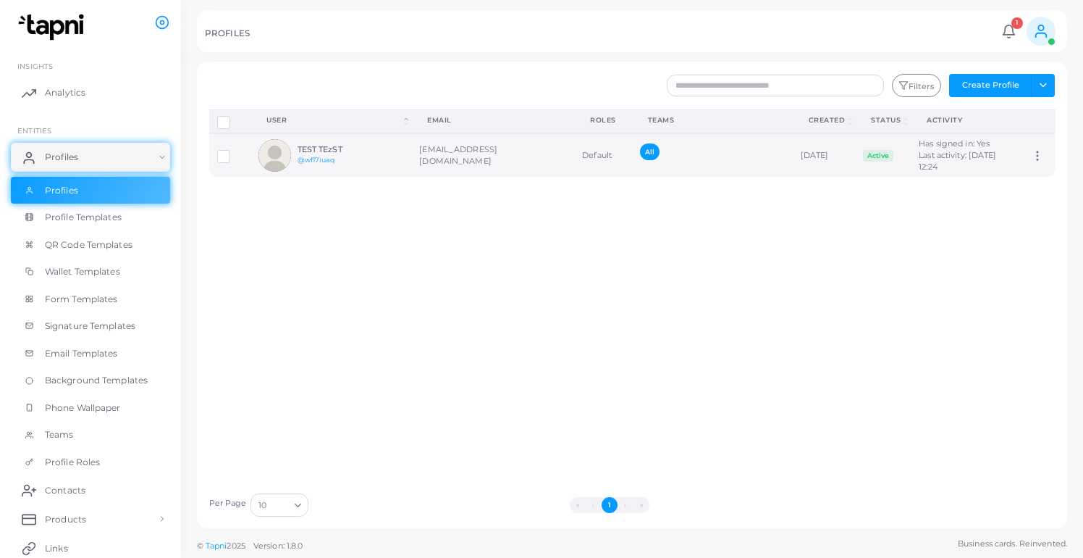
click at [382, 172] on div "TEST TEzST @wf17iuaq" at bounding box center [330, 155] width 145 height 33
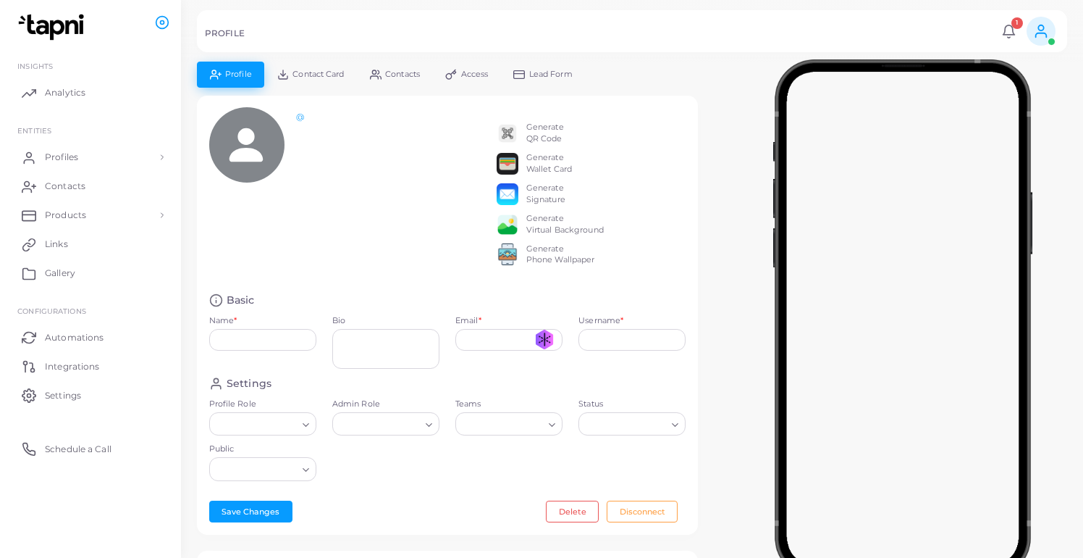
type input "**********"
type input "********"
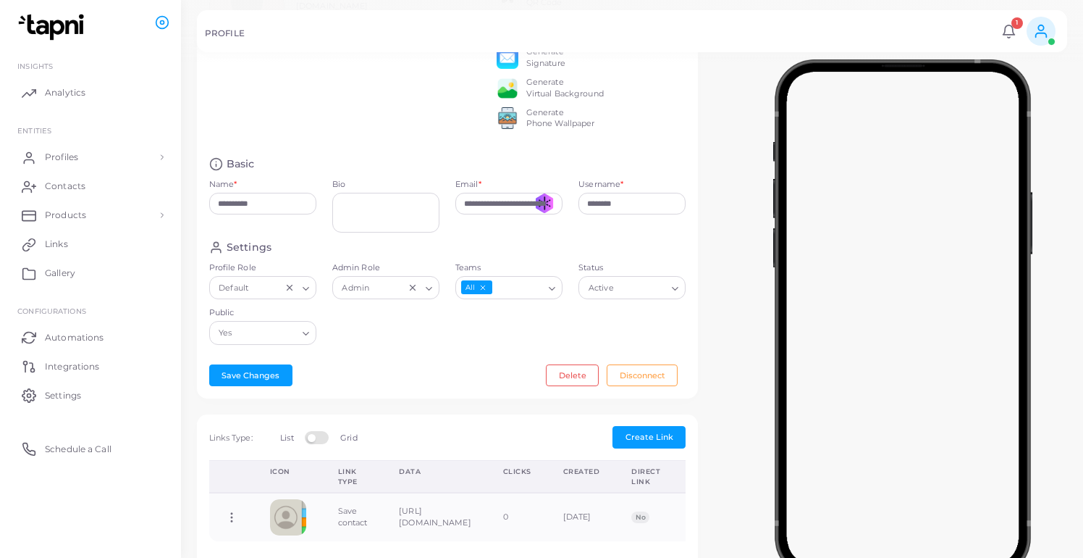
scroll to position [146, 0]
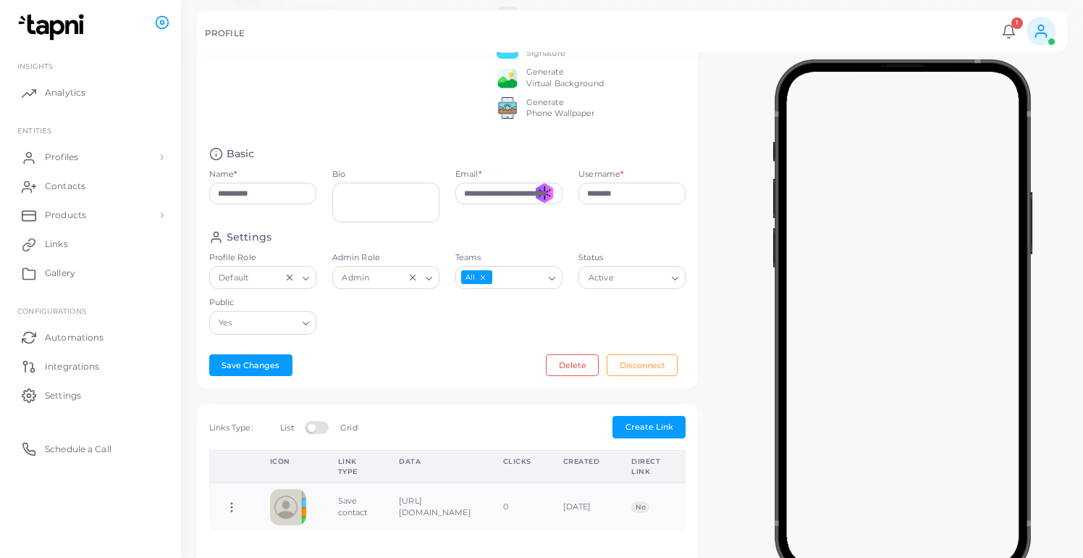
click at [665, 285] on input "Status" at bounding box center [641, 277] width 49 height 16
click at [727, 291] on div at bounding box center [902, 315] width 361 height 507
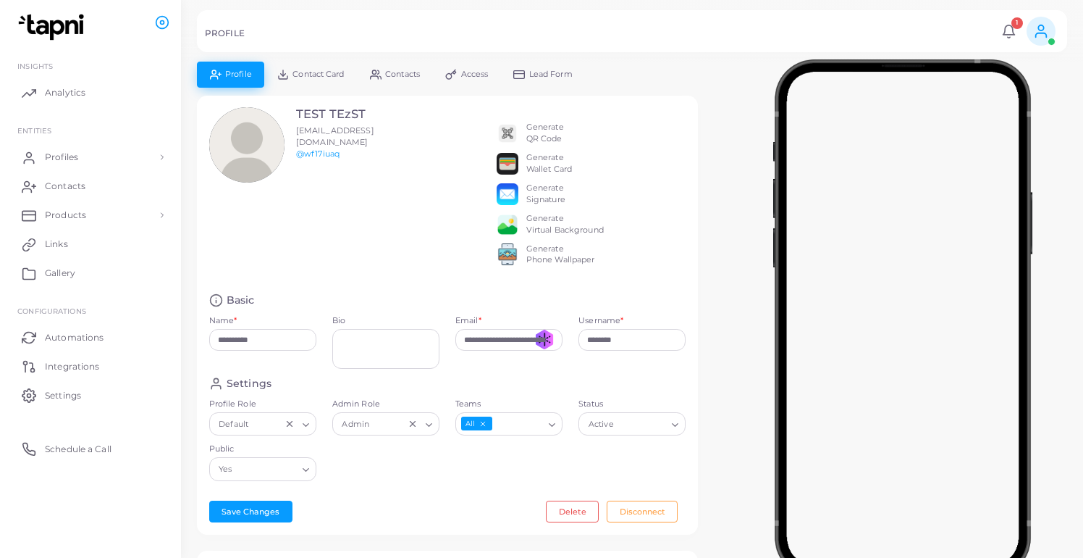
click at [1044, 38] on icon at bounding box center [1041, 31] width 16 height 16
click at [991, 79] on li "TEST TEzST ([EMAIL_ADDRESS][DOMAIN_NAME])" at bounding box center [1000, 87] width 118 height 46
click at [705, 119] on div "**********" at bounding box center [447, 323] width 517 height 455
click at [390, 83] on link "Contacts" at bounding box center [394, 74] width 75 height 25
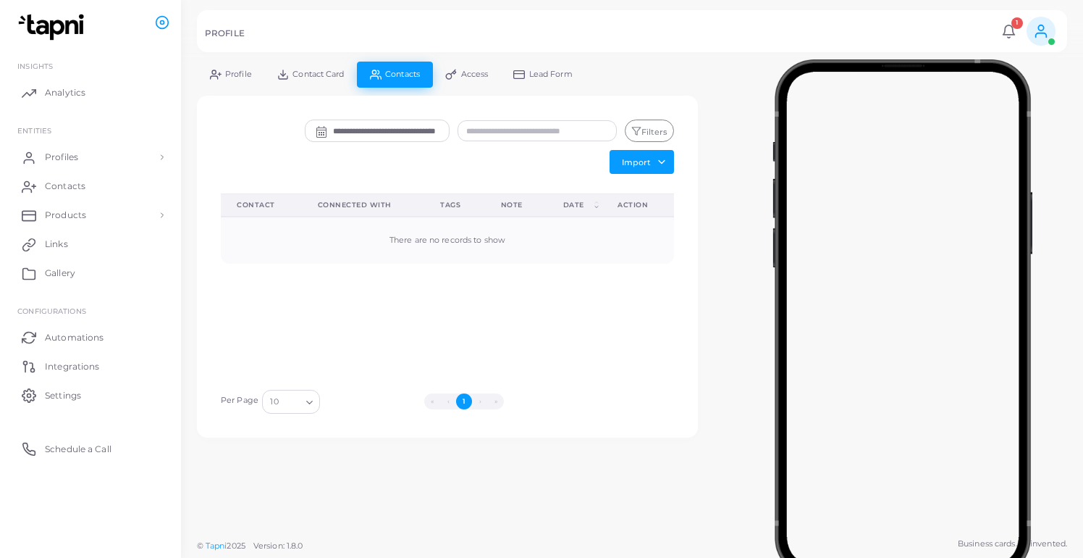
click at [450, 81] on link "Access" at bounding box center [467, 74] width 68 height 25
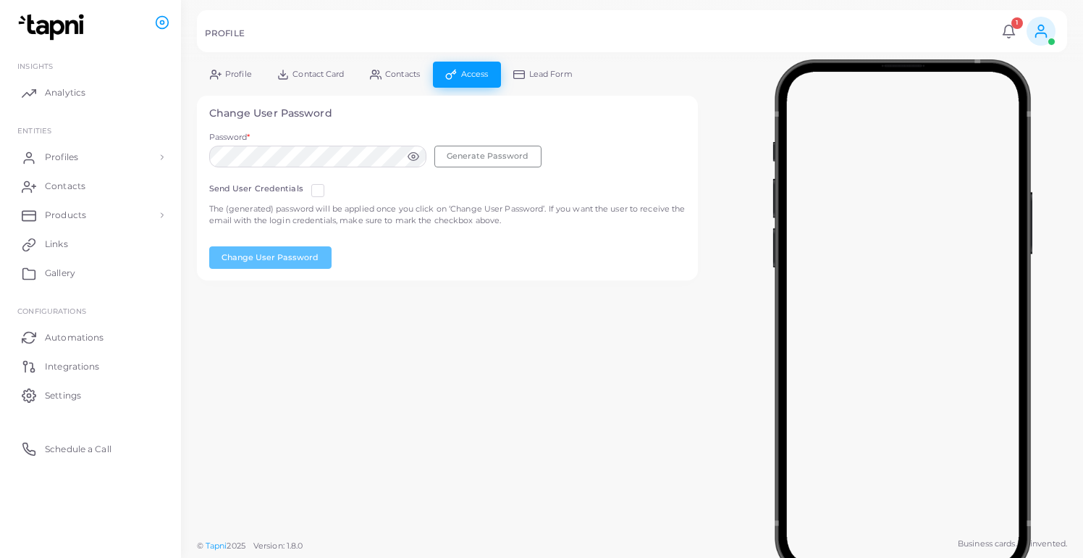
click at [327, 70] on link "Contact Card" at bounding box center [310, 74] width 93 height 25
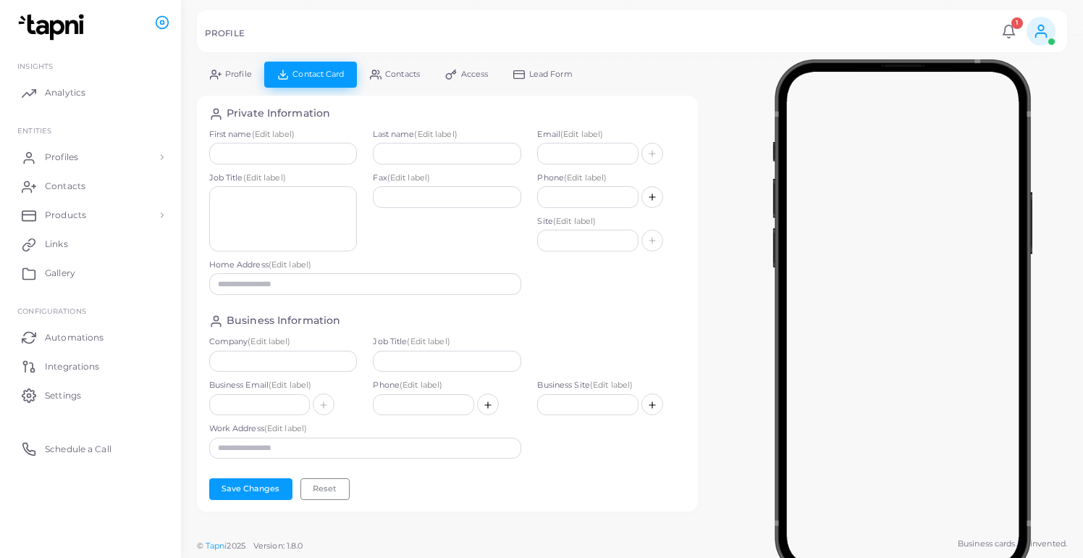
click at [473, 71] on span "Access" at bounding box center [475, 74] width 28 height 8
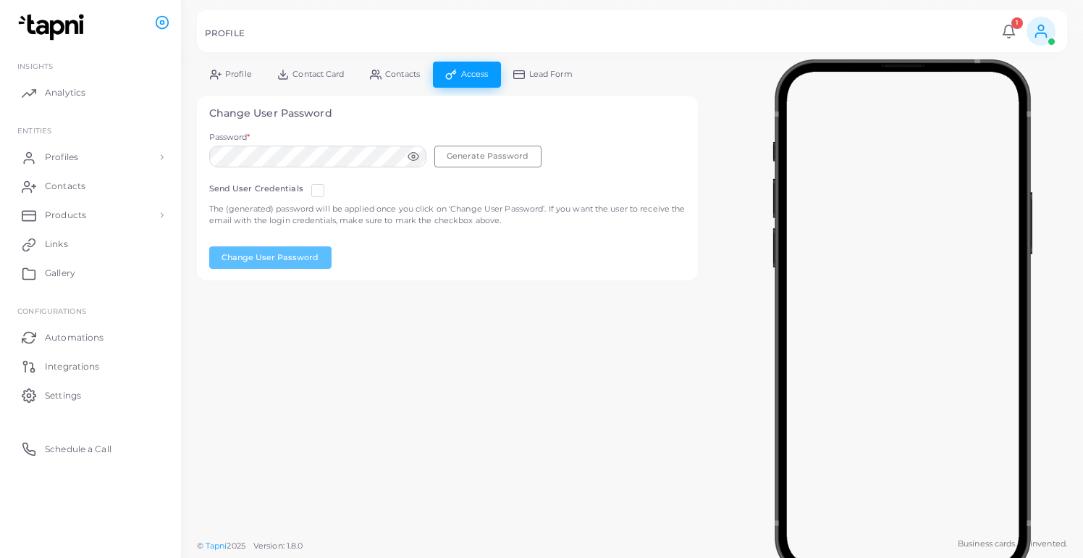
click at [534, 76] on span "Lead Form" at bounding box center [550, 74] width 43 height 8
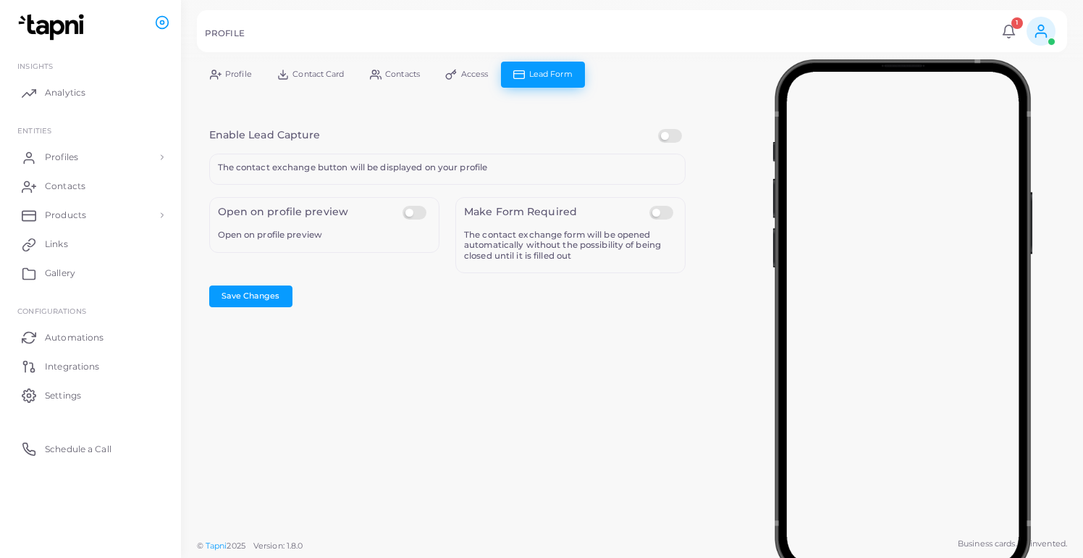
click at [290, 75] on link "Contact Card" at bounding box center [310, 74] width 93 height 25
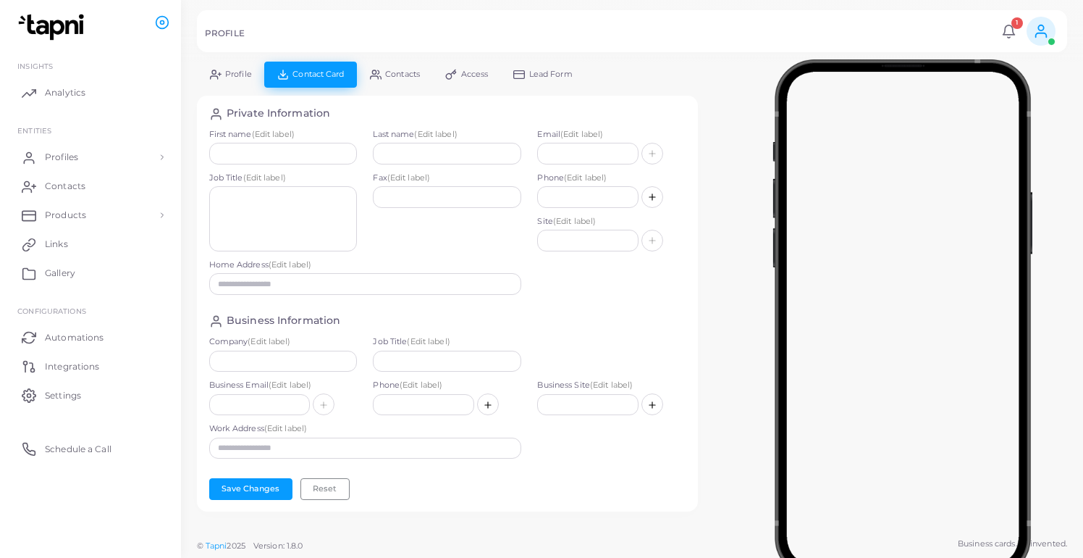
click at [251, 75] on link "Profile" at bounding box center [230, 74] width 67 height 25
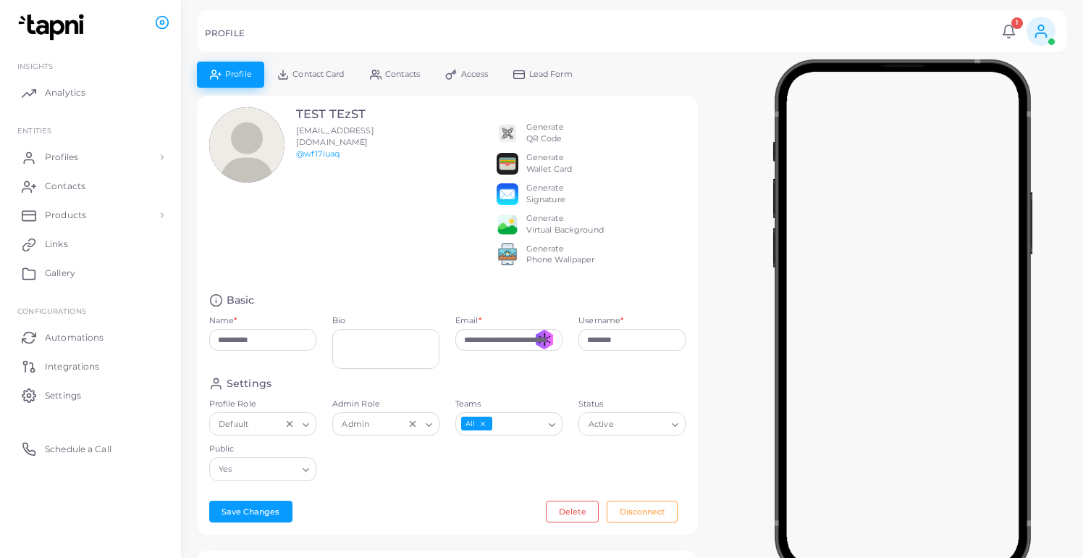
click at [474, 76] on span "Access" at bounding box center [475, 74] width 28 height 8
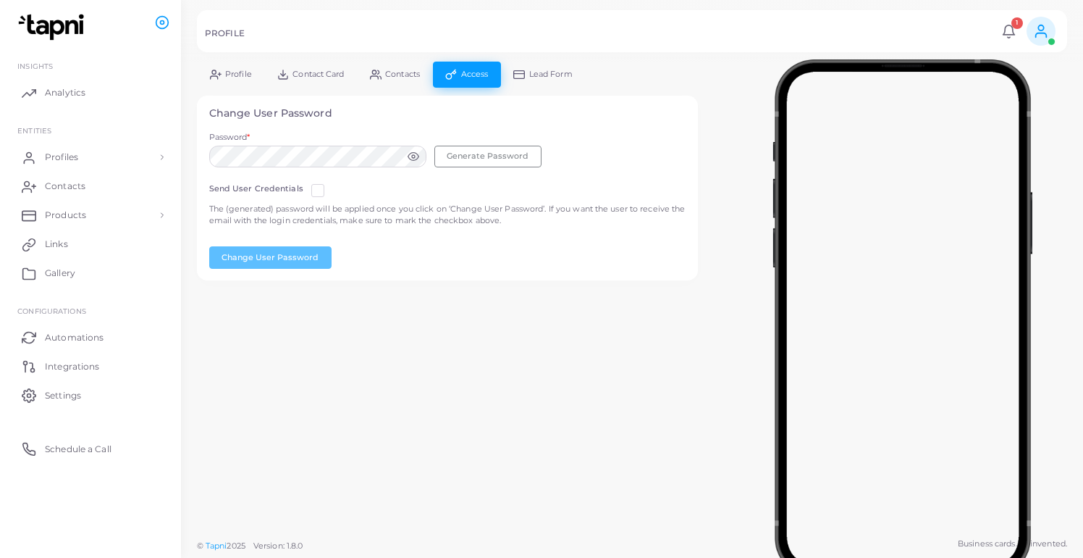
click at [386, 70] on link "Contacts" at bounding box center [394, 74] width 75 height 25
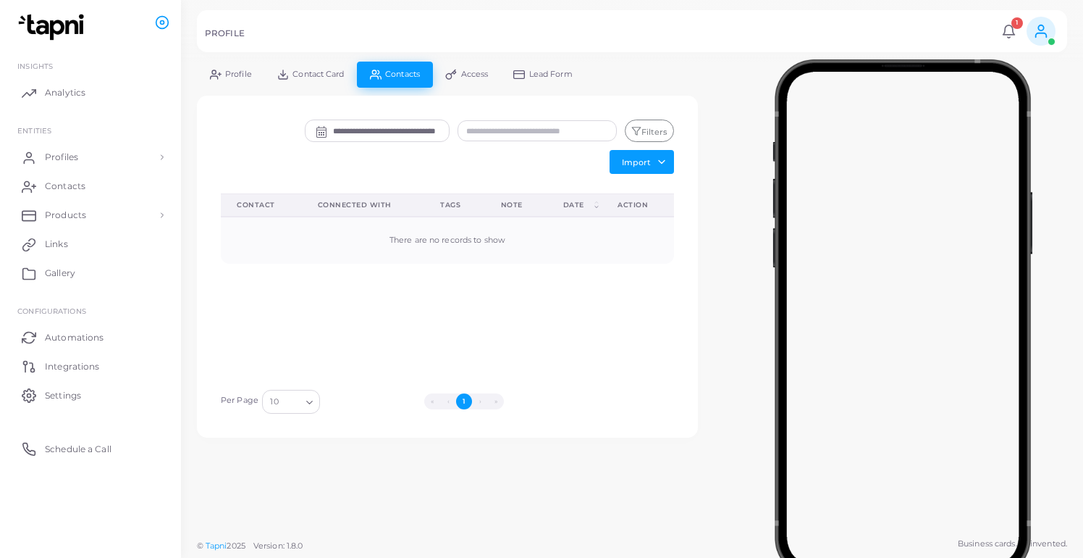
click at [338, 70] on span "Contact Card" at bounding box center [318, 74] width 51 height 8
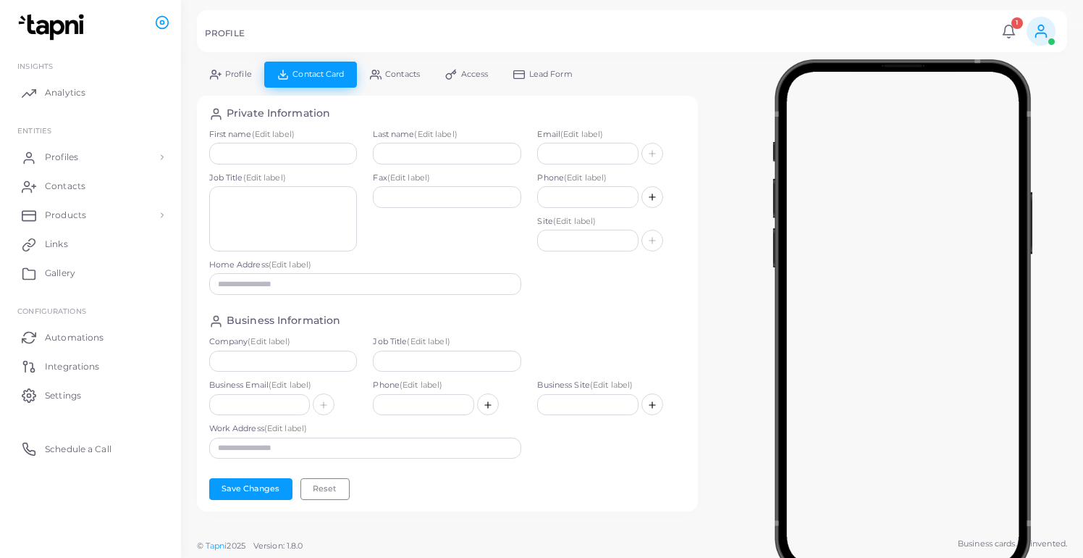
click at [553, 69] on link "Lead Form" at bounding box center [543, 74] width 85 height 25
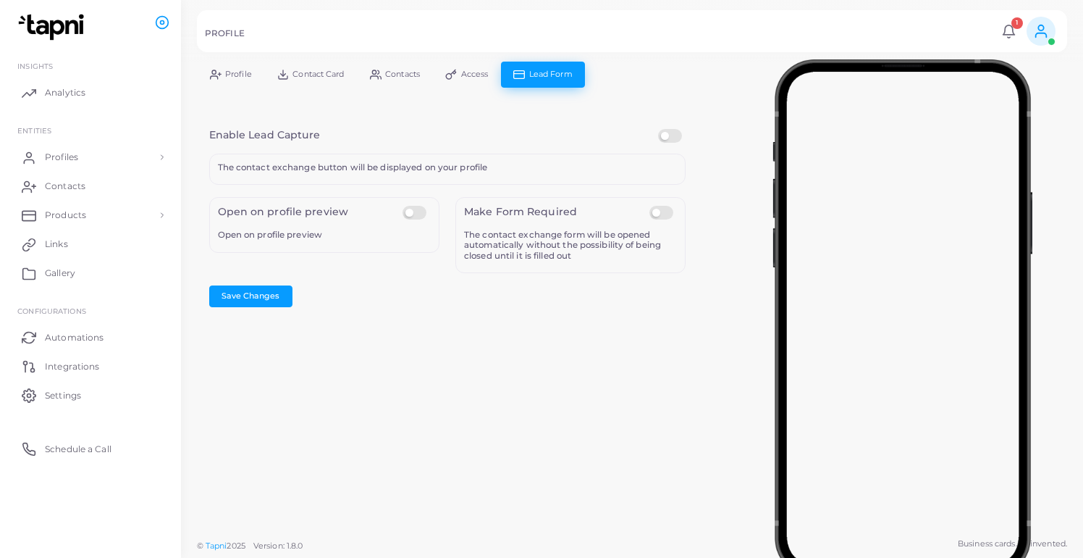
click at [1064, 41] on div "PROFILE 1 Notifications 1 New Test ABC Nadam se da i ovo sada radi Tapni a year…" at bounding box center [632, 31] width 870 height 42
click at [1046, 34] on icon at bounding box center [1041, 31] width 16 height 16
click at [576, 379] on div "**********" at bounding box center [632, 265] width 902 height 531
click at [96, 408] on link "Settings" at bounding box center [90, 394] width 159 height 29
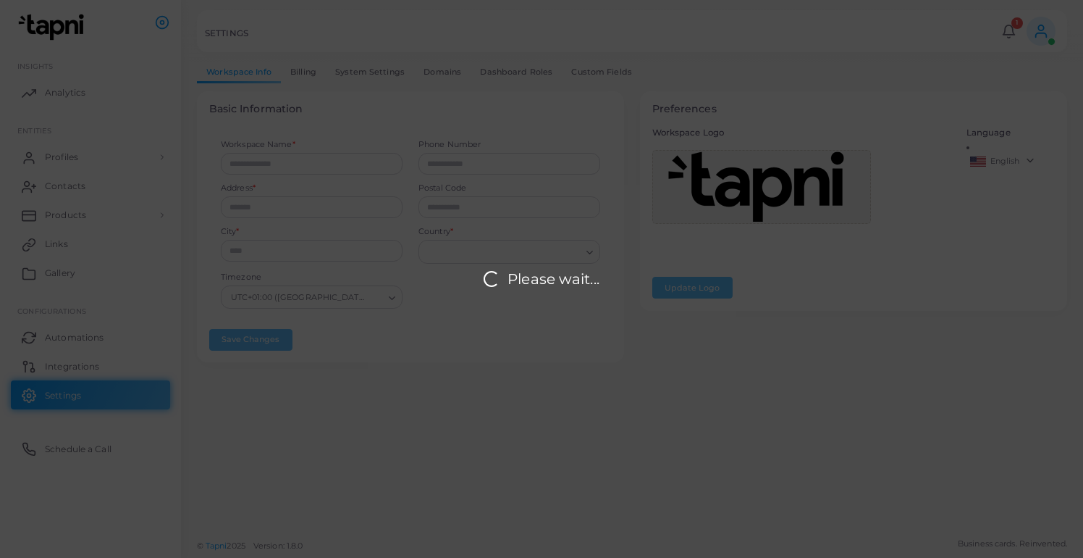
type input "*****"
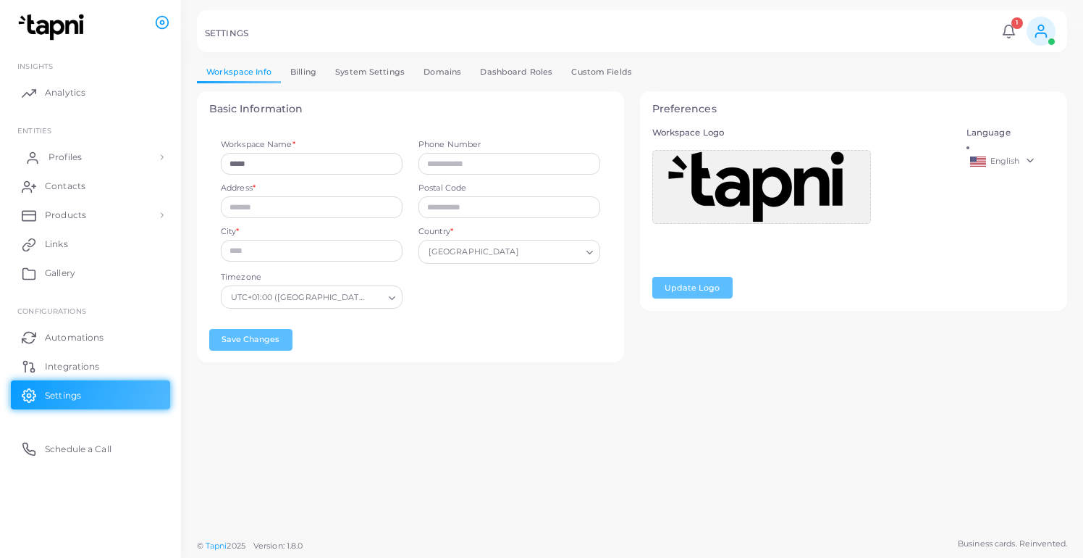
click at [80, 170] on link "Profiles" at bounding box center [90, 157] width 159 height 29
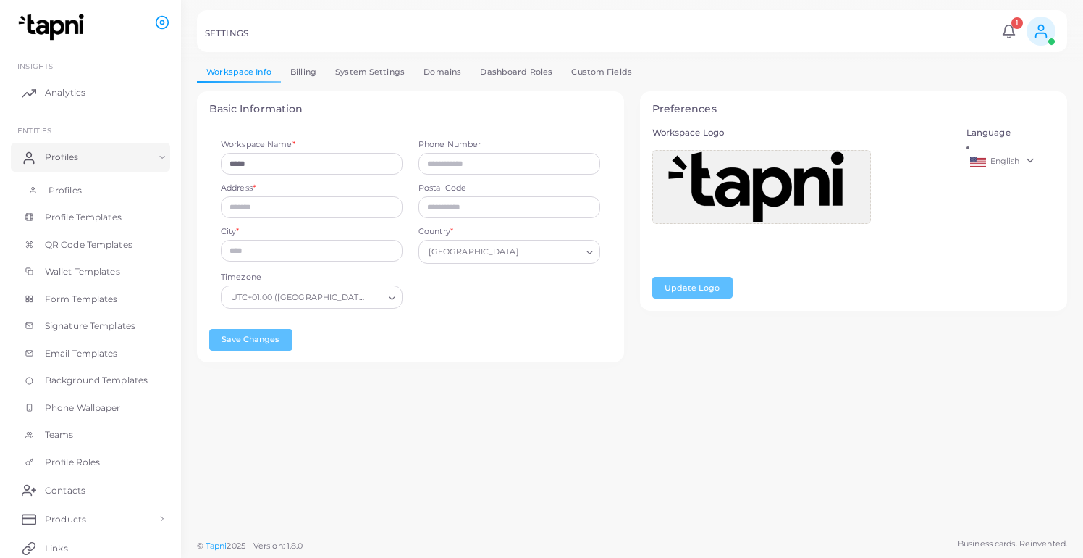
click at [96, 182] on link "Profiles" at bounding box center [90, 191] width 159 height 28
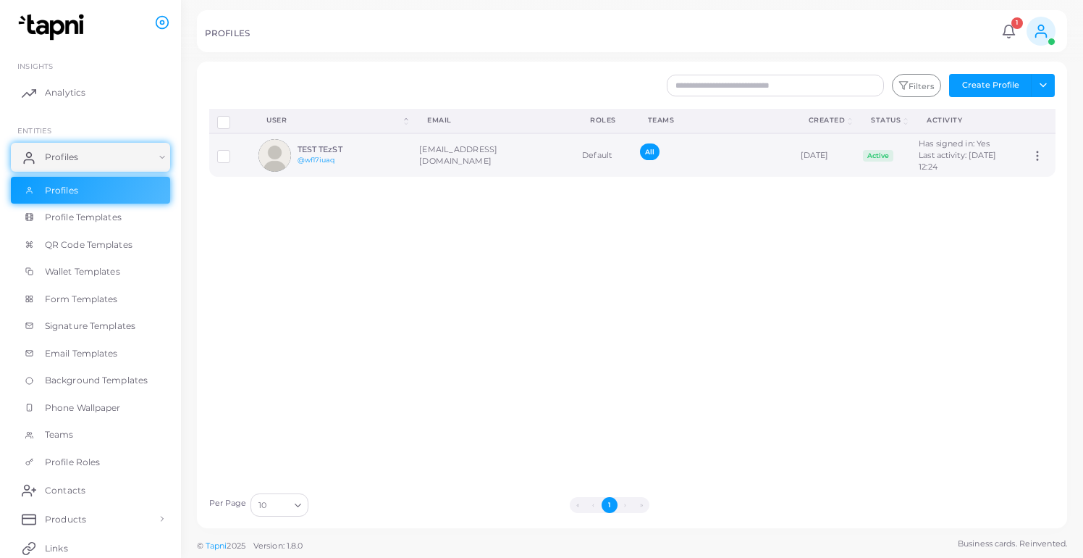
click at [1037, 162] on icon at bounding box center [1037, 155] width 13 height 13
click at [382, 177] on td "TEST TEzST @wf17iuaq" at bounding box center [331, 154] width 161 height 43
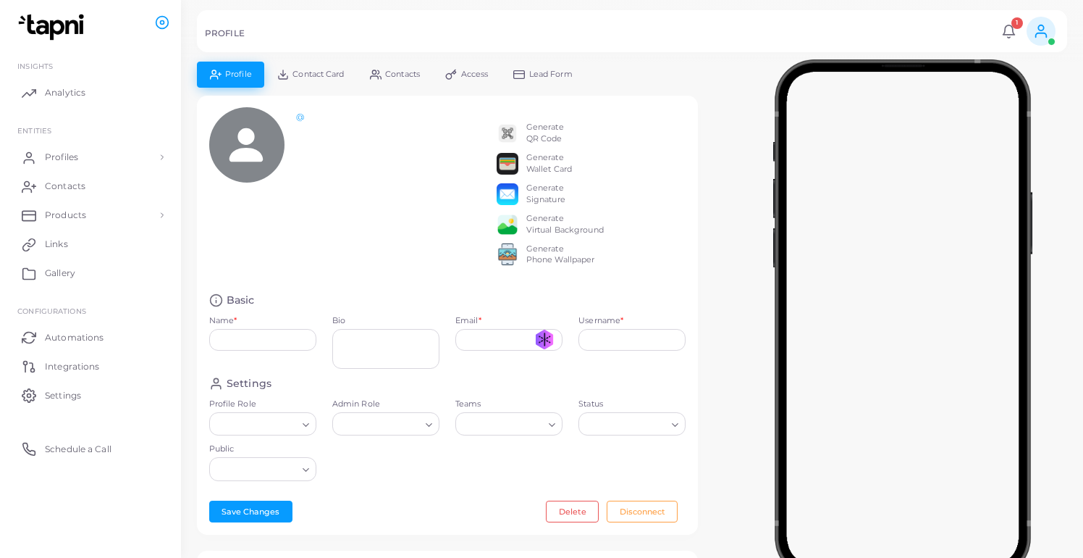
type input "**********"
type input "********"
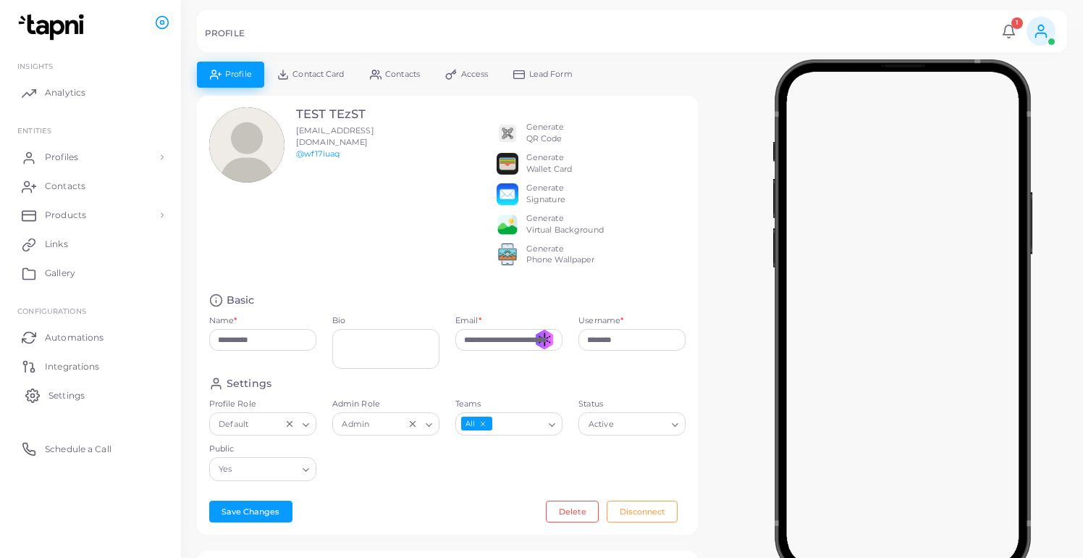
click at [74, 387] on link "Settings" at bounding box center [90, 394] width 159 height 29
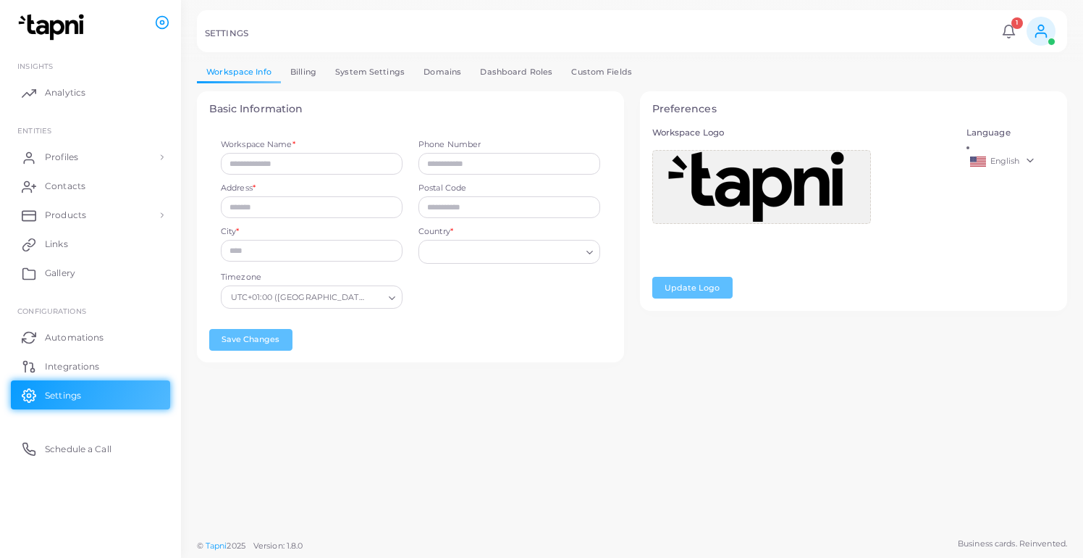
type input "*****"
click at [380, 70] on link "System Settings" at bounding box center [370, 72] width 88 height 21
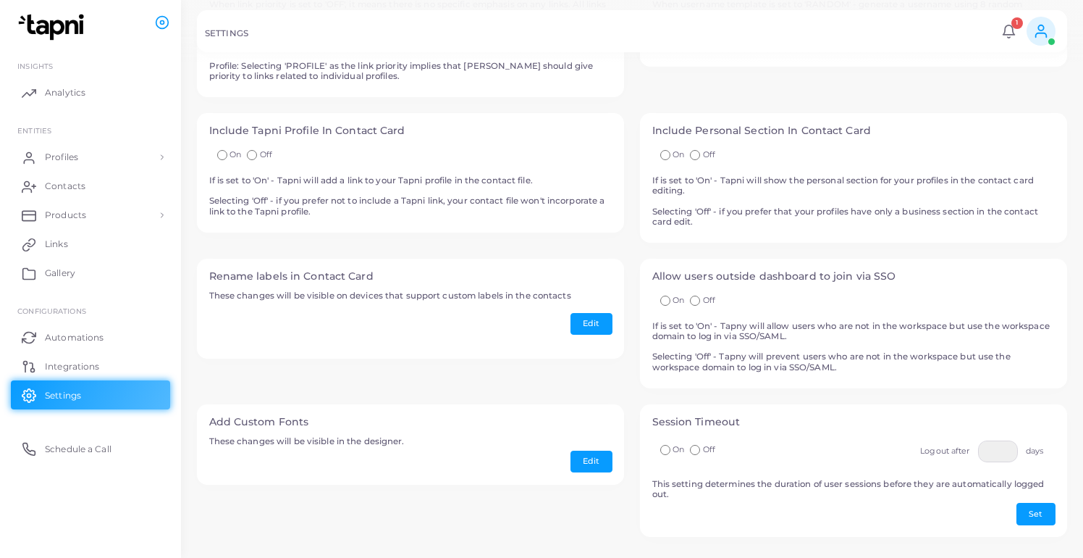
scroll to position [174, 0]
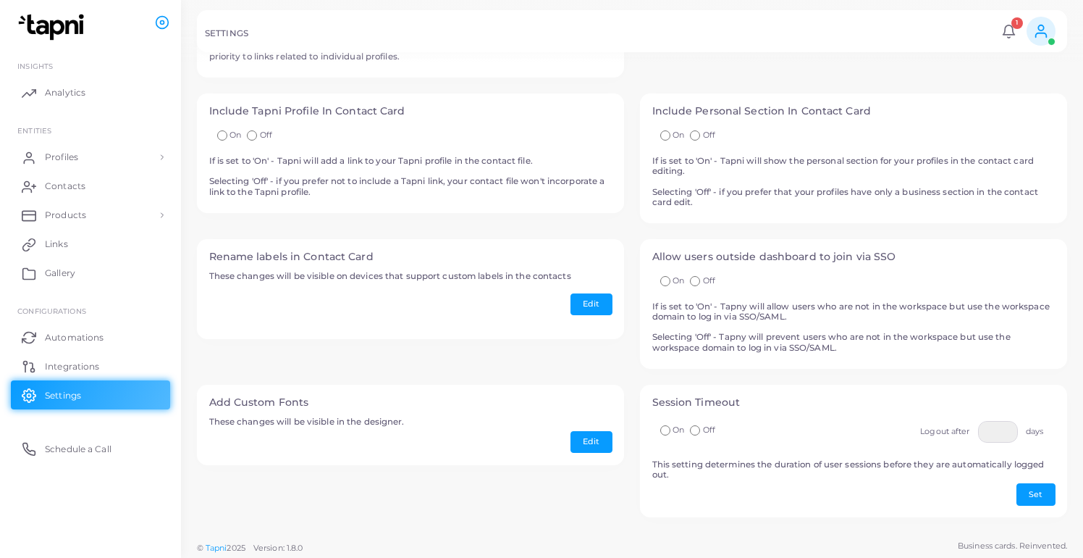
drag, startPoint x: 658, startPoint y: 458, endPoint x: 691, endPoint y: 488, distance: 44.6
click at [691, 488] on div "Session Timeout On Off Logout after * days This setting determines the duration…" at bounding box center [853, 450] width 427 height 133
click at [750, 490] on div "Session Timeout On Off Logout after * days This setting determines the duration…" at bounding box center [853, 450] width 427 height 133
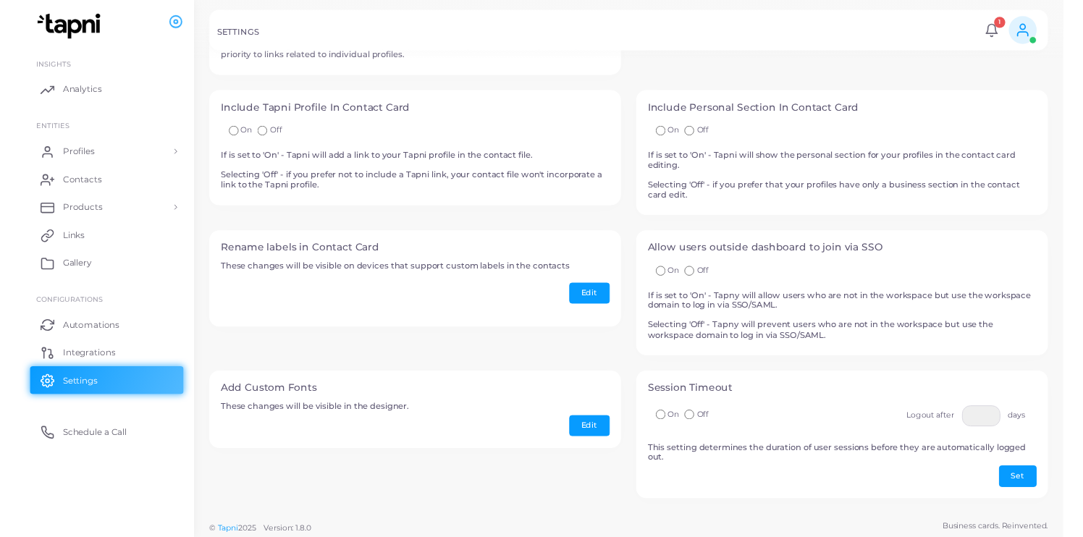
scroll to position [0, 0]
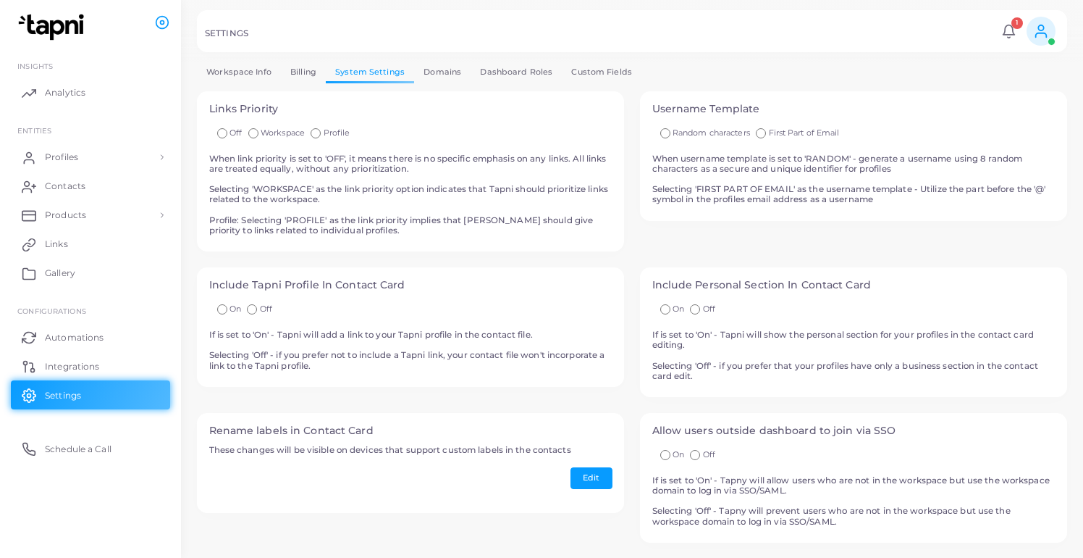
click at [1055, 27] on link at bounding box center [1040, 31] width 37 height 29
click at [1010, 88] on li "TEST TEzST ([EMAIL_ADDRESS][DOMAIN_NAME])" at bounding box center [1000, 87] width 118 height 46
click at [997, 75] on li "TEST TEzST ([EMAIL_ADDRESS][DOMAIN_NAME])" at bounding box center [1000, 87] width 118 height 46
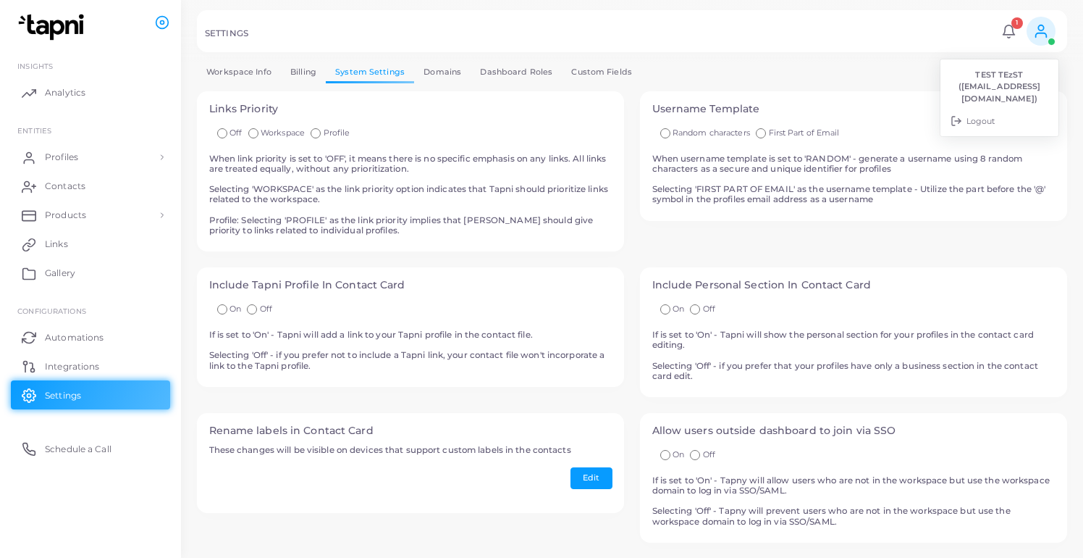
click at [851, 70] on ul "Workspace Info Billing System Settings Domains Dashboard Roles Custom Fields" at bounding box center [632, 72] width 870 height 21
click at [143, 138] on ul "INSIGHTS Analytics ENTITIES Profiles Profiles Profile Templates QR Code Templat…" at bounding box center [90, 256] width 181 height 426
click at [118, 160] on link "Profiles" at bounding box center [90, 157] width 159 height 29
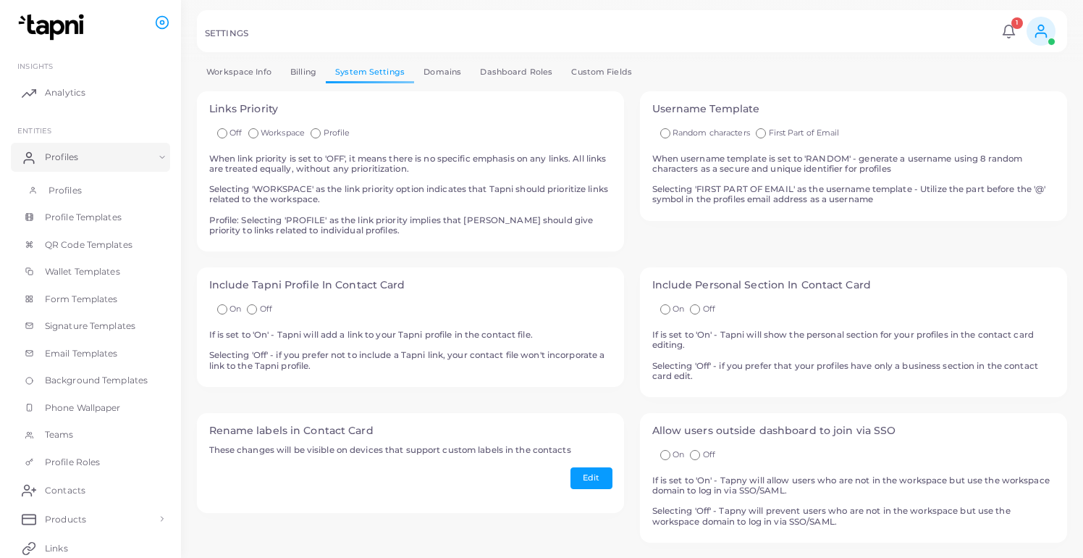
click at [105, 199] on link "Profiles" at bounding box center [90, 191] width 159 height 28
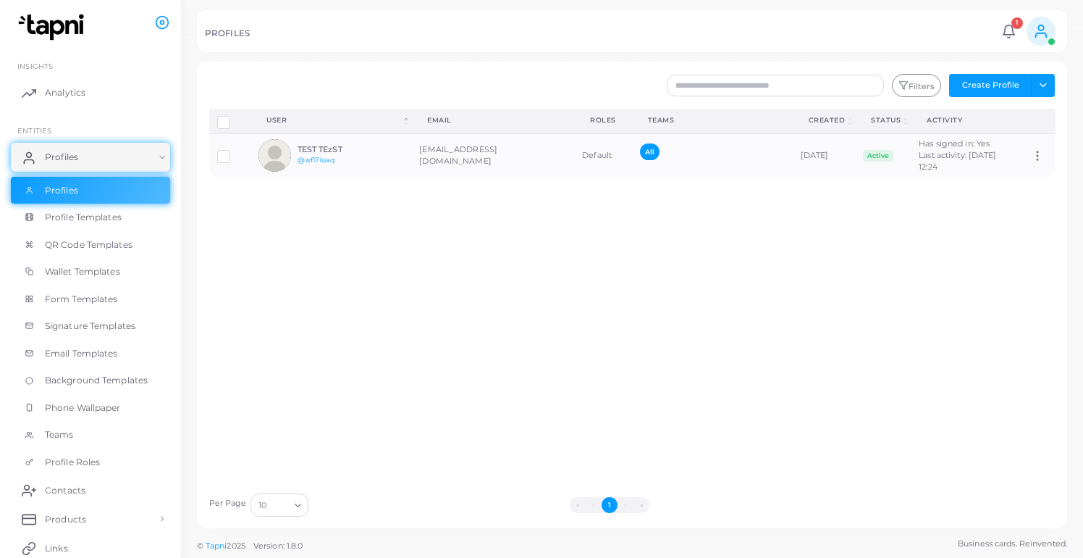
click at [1058, 23] on link at bounding box center [1040, 31] width 37 height 29
click at [1008, 96] on li "TEST TEzST ([EMAIL_ADDRESS][DOMAIN_NAME])" at bounding box center [1000, 87] width 118 height 46
copy br
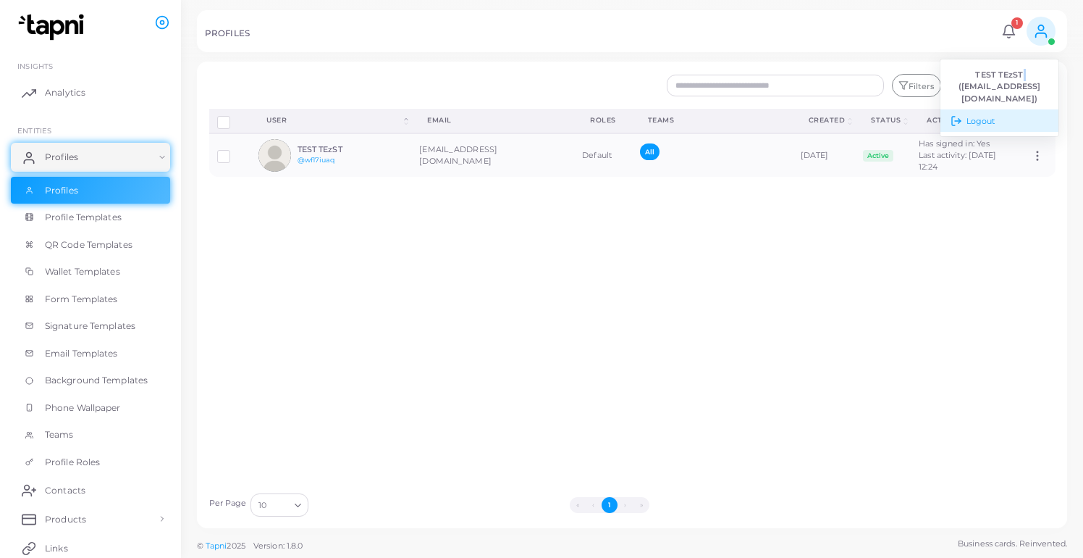
click at [985, 117] on span "Logout" at bounding box center [981, 121] width 29 height 12
click at [1025, 33] on link at bounding box center [1040, 31] width 37 height 29
click at [1004, 122] on link "Logout" at bounding box center [1000, 120] width 118 height 22
